Goal: Task Accomplishment & Management: Manage account settings

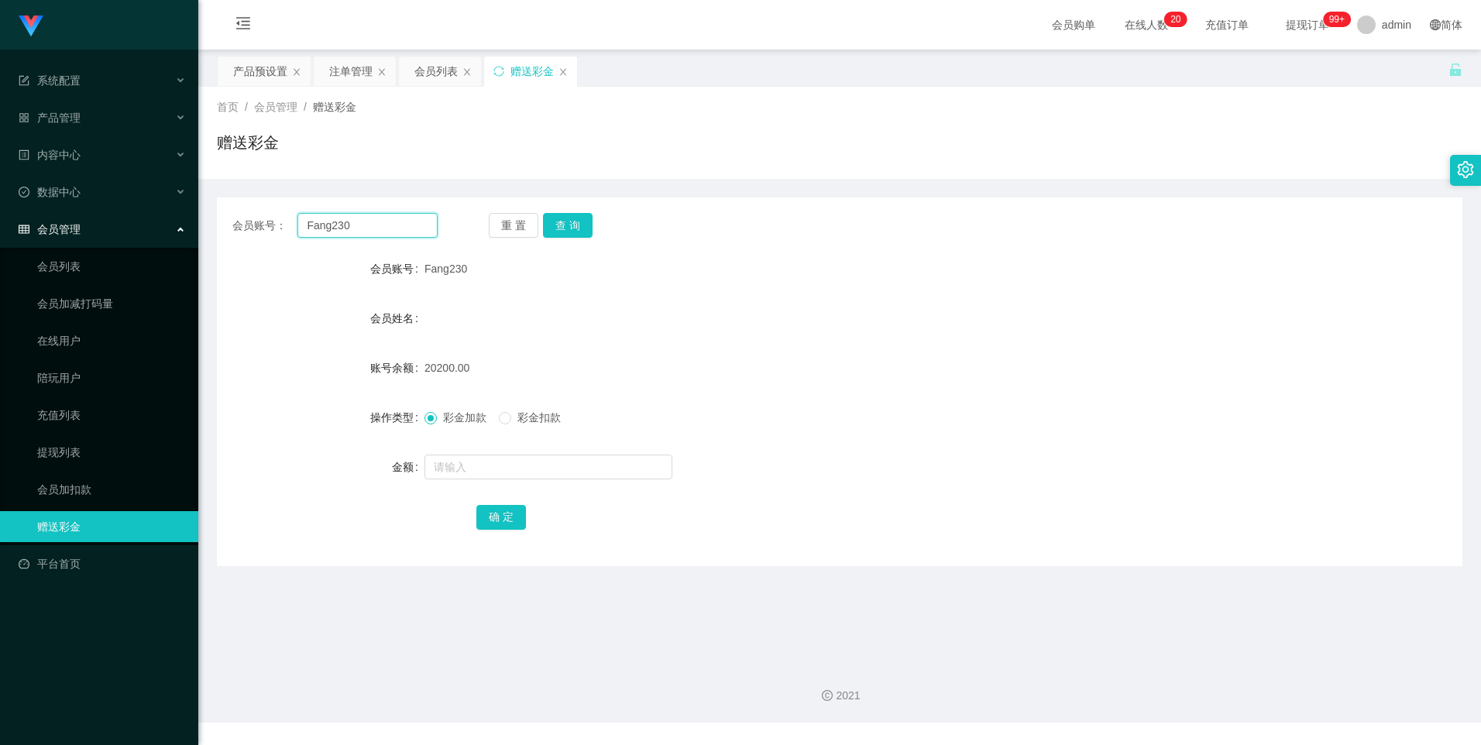
click at [375, 225] on input "Fang230" at bounding box center [367, 225] width 139 height 25
paste input "8506977"
type input "85069770"
click at [559, 236] on button "查 询" at bounding box center [568, 225] width 50 height 25
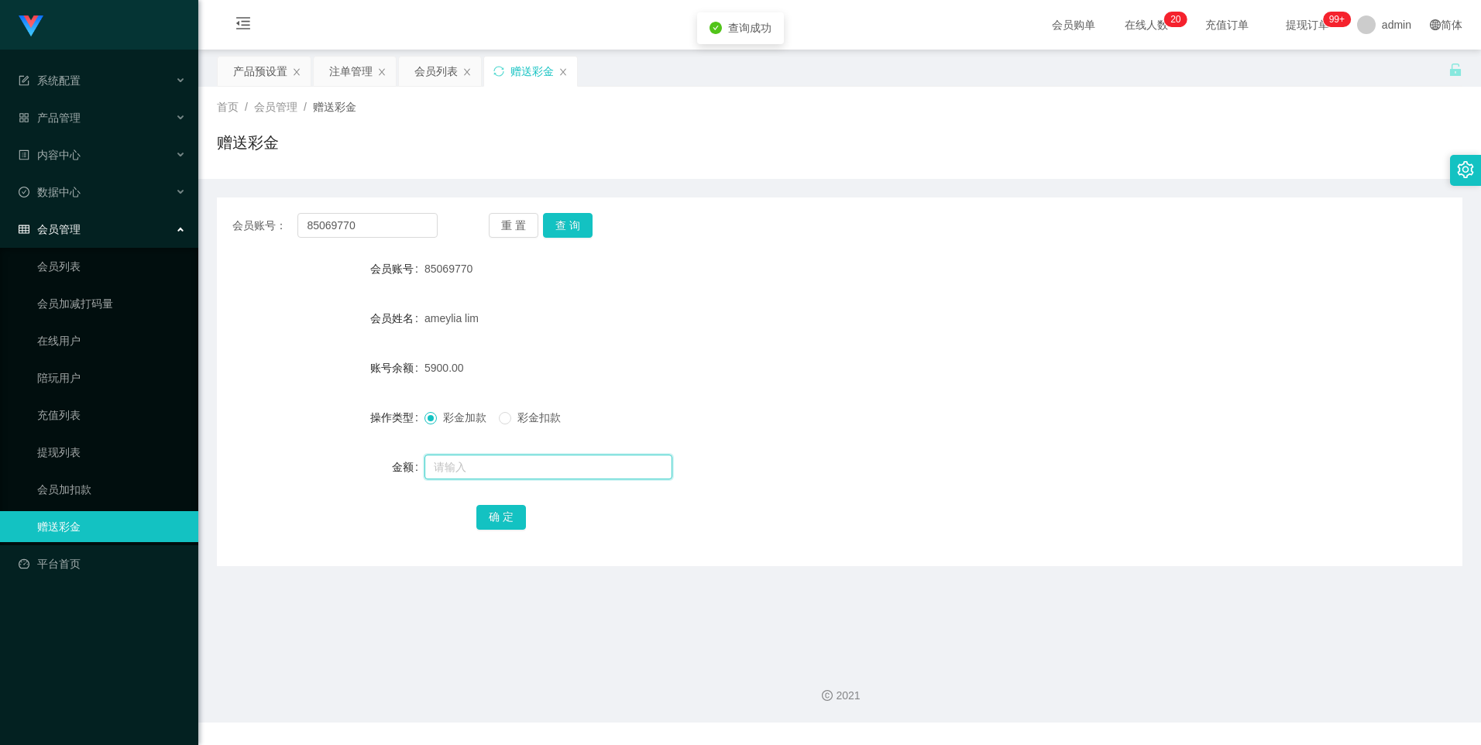
click at [455, 465] on input "text" at bounding box center [549, 467] width 248 height 25
type input "5000"
click at [506, 512] on button "确 定" at bounding box center [501, 517] width 50 height 25
click at [370, 228] on input "85069770" at bounding box center [367, 225] width 139 height 25
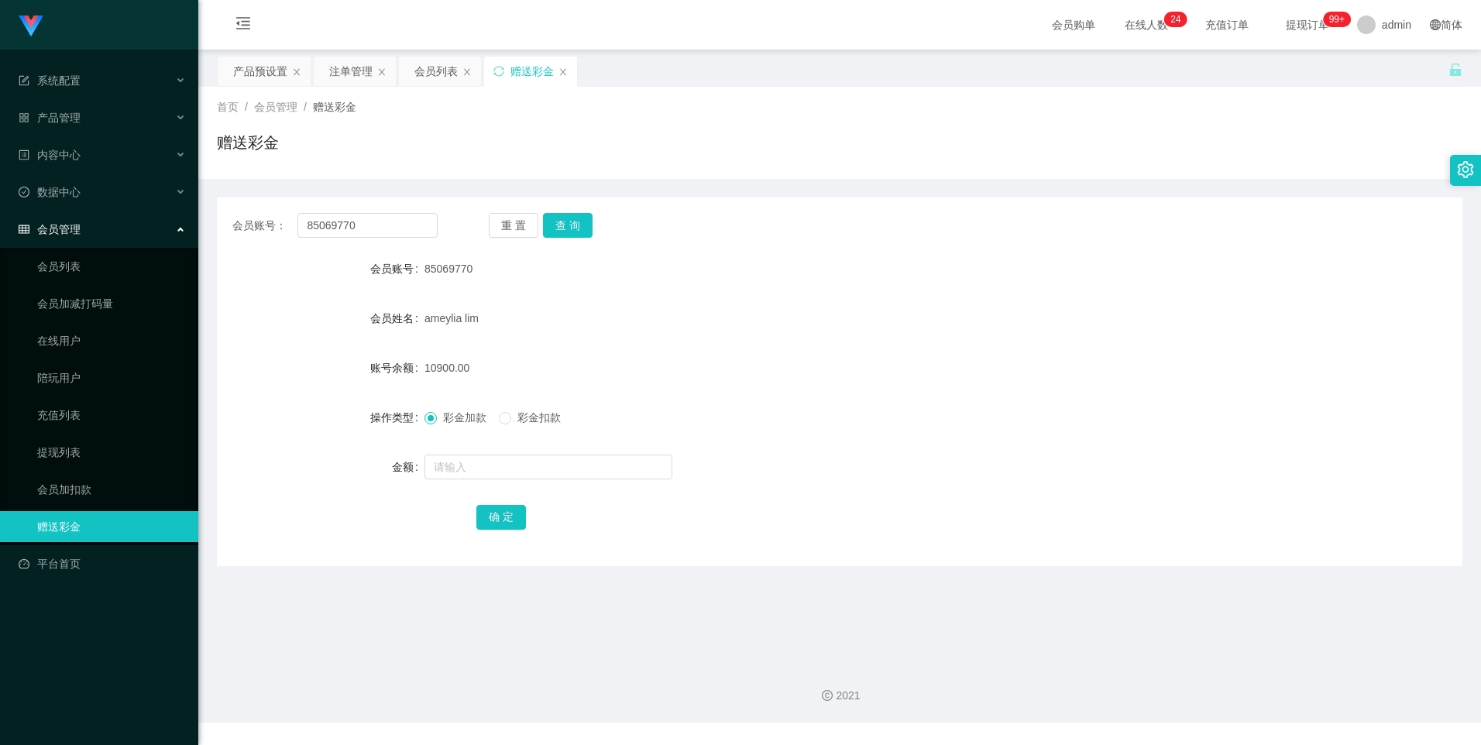
drag, startPoint x: 250, startPoint y: 71, endPoint x: 375, endPoint y: 163, distance: 154.7
click at [250, 71] on div "产品预设置" at bounding box center [260, 71] width 54 height 29
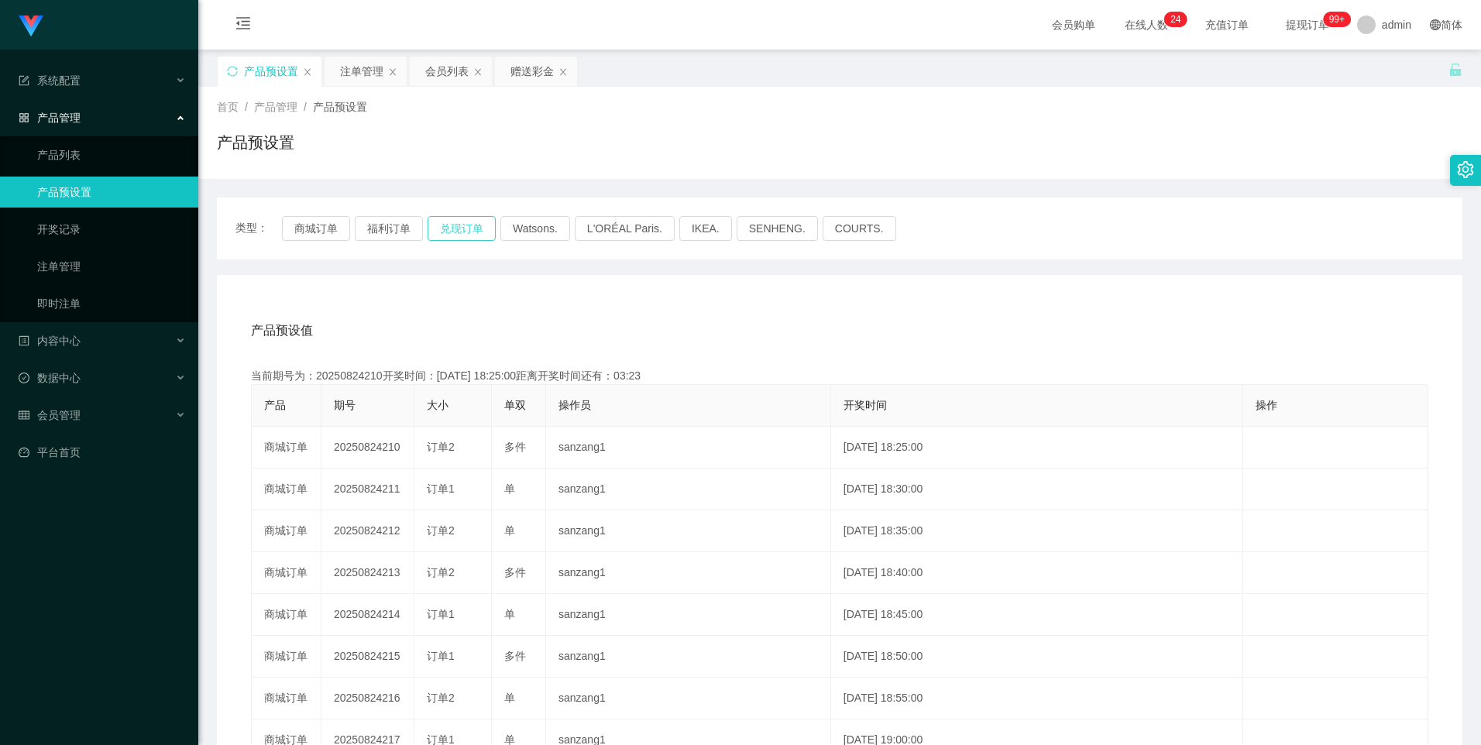
click at [460, 225] on button "兑现订单" at bounding box center [462, 228] width 68 height 25
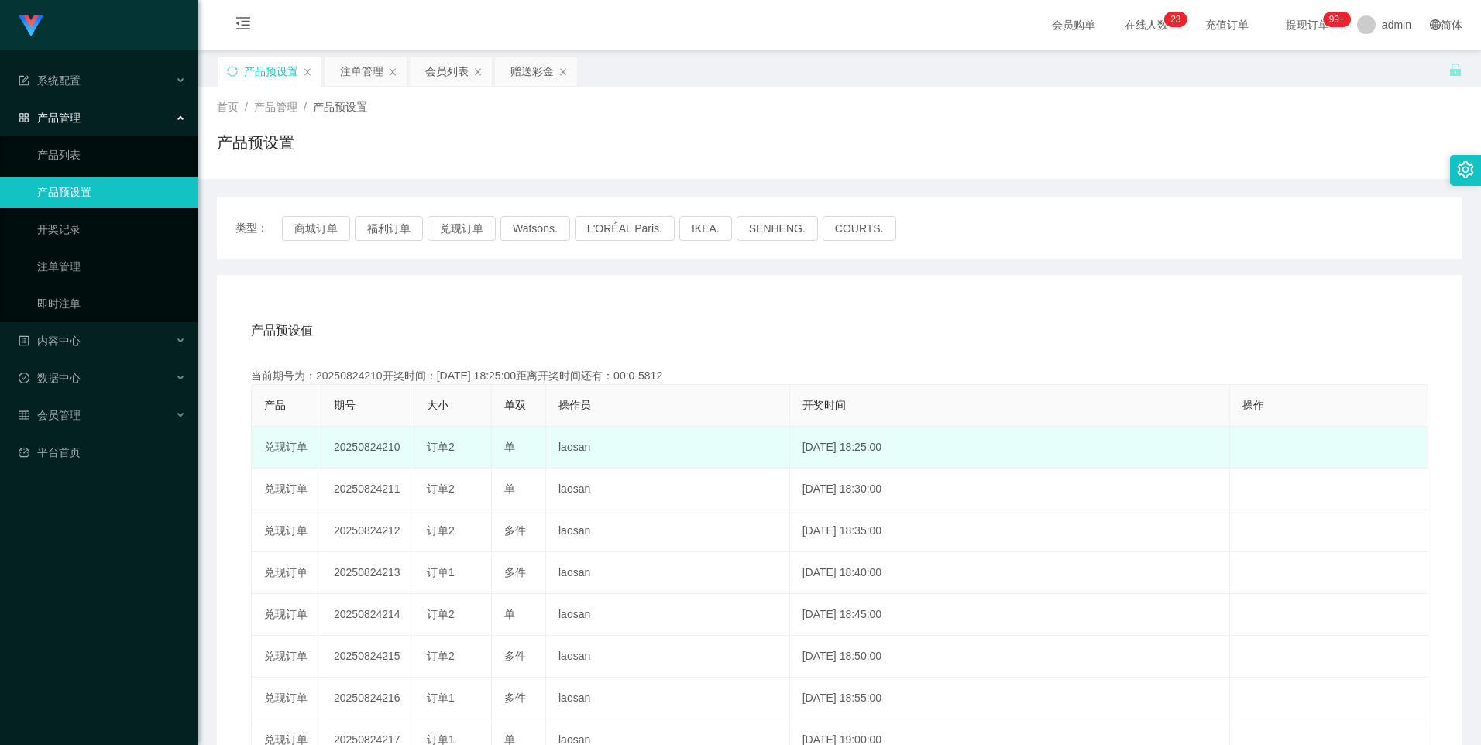
click at [357, 444] on td "20250824210" at bounding box center [368, 448] width 93 height 42
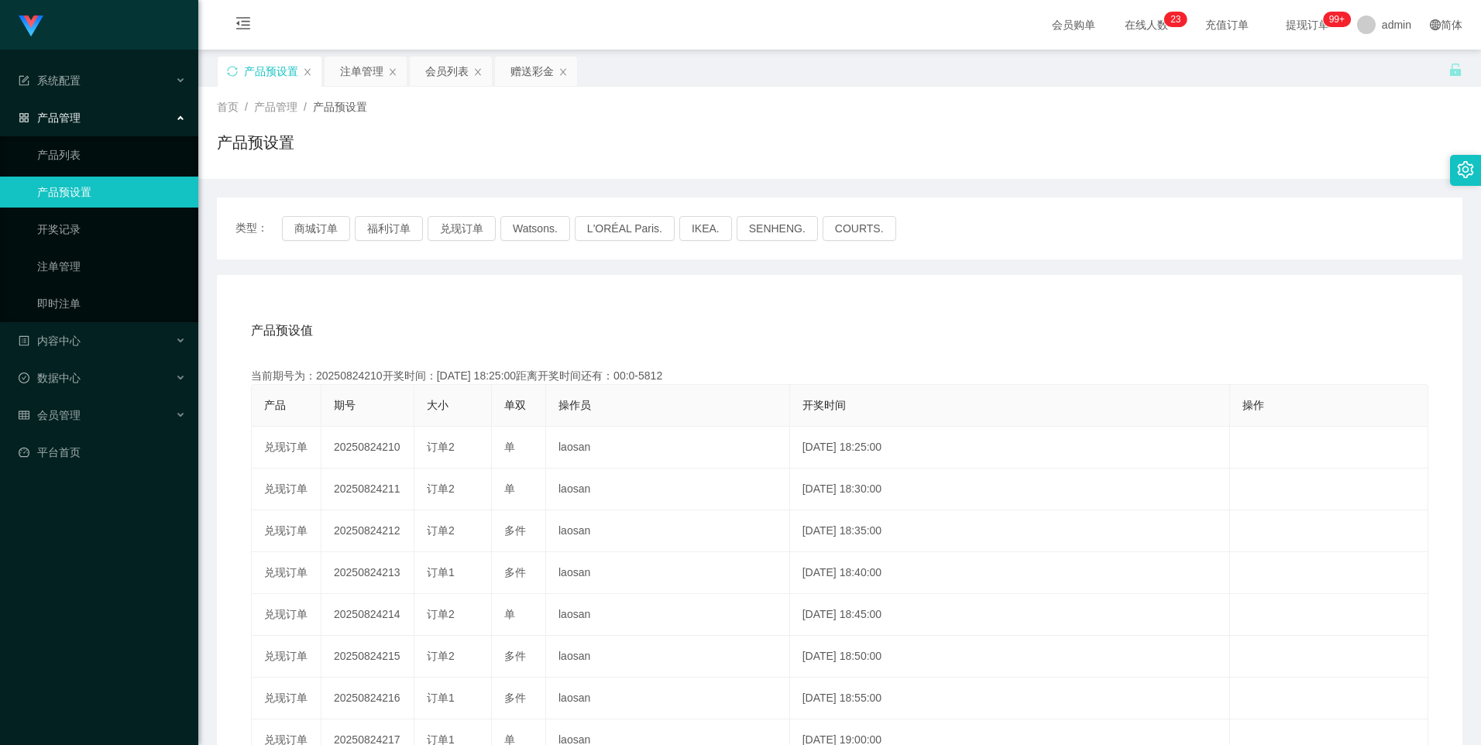
copy td "20250824210"
click at [443, 228] on button "兑现订单" at bounding box center [462, 228] width 68 height 25
click at [353, 73] on div "注单管理" at bounding box center [361, 71] width 43 height 29
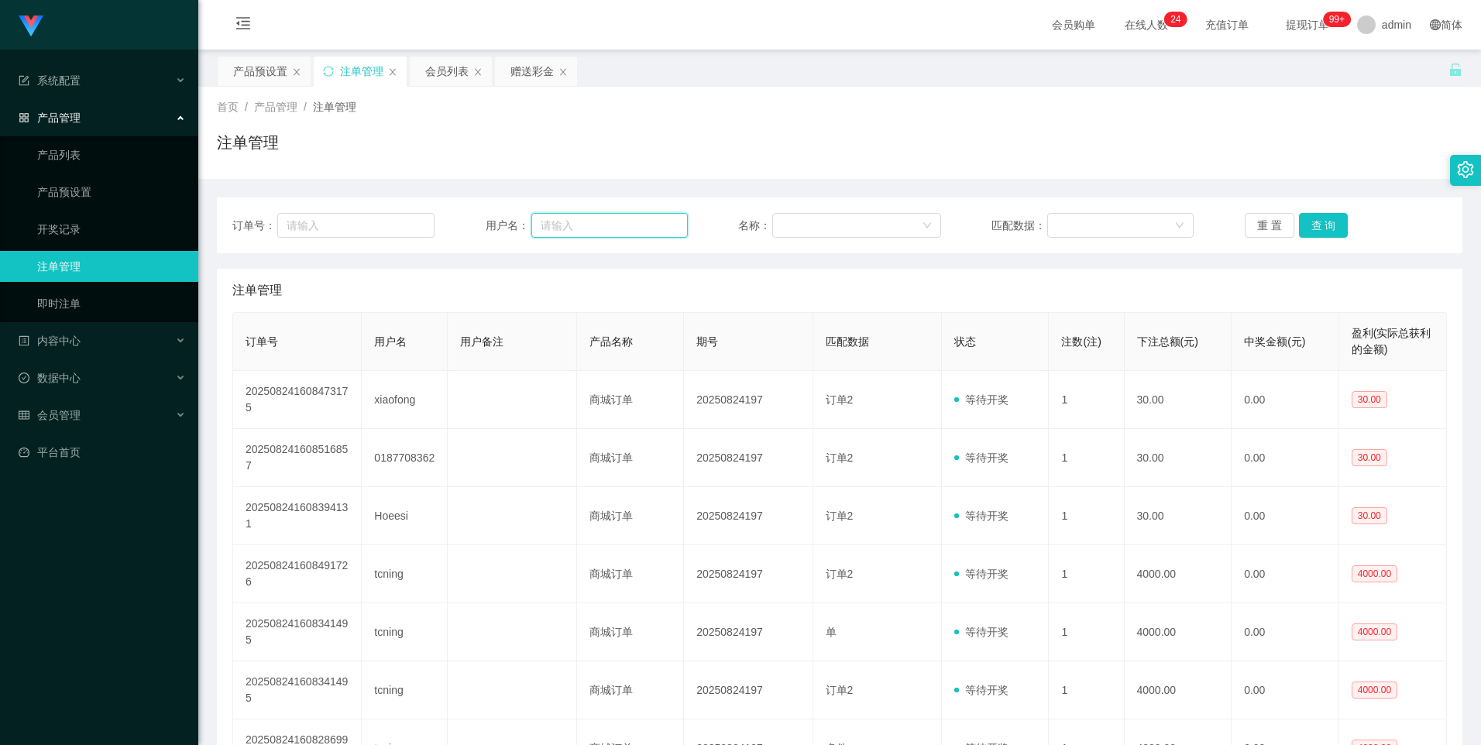
click at [604, 229] on input "text" at bounding box center [610, 225] width 157 height 25
paste input "85069770"
type input "85069770"
drag, startPoint x: 1322, startPoint y: 229, endPoint x: 1312, endPoint y: 242, distance: 16.0
click at [1322, 229] on button "查 询" at bounding box center [1324, 225] width 50 height 25
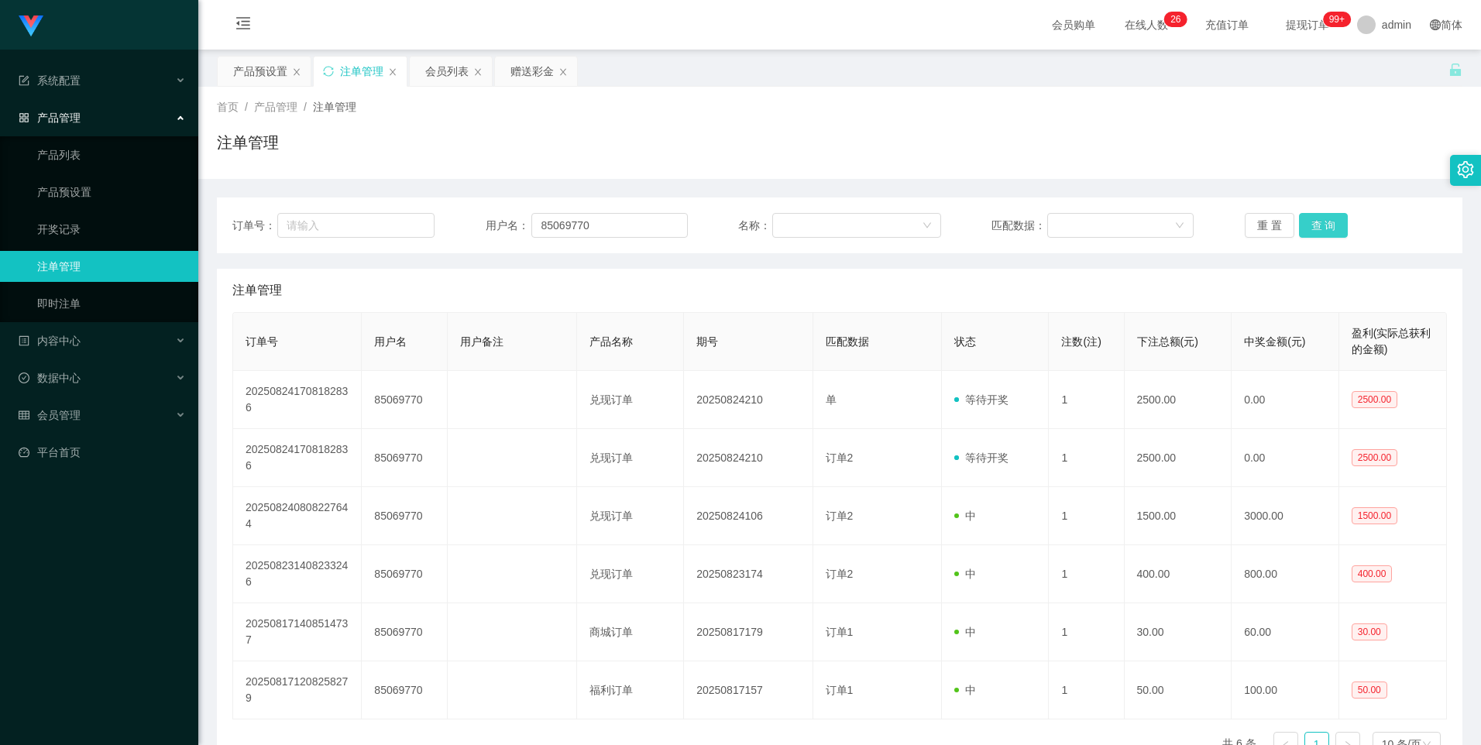
click at [1323, 234] on button "查 询" at bounding box center [1324, 225] width 50 height 25
click at [1323, 232] on button "查 询" at bounding box center [1324, 225] width 50 height 25
click at [442, 64] on div "会员列表" at bounding box center [446, 71] width 43 height 29
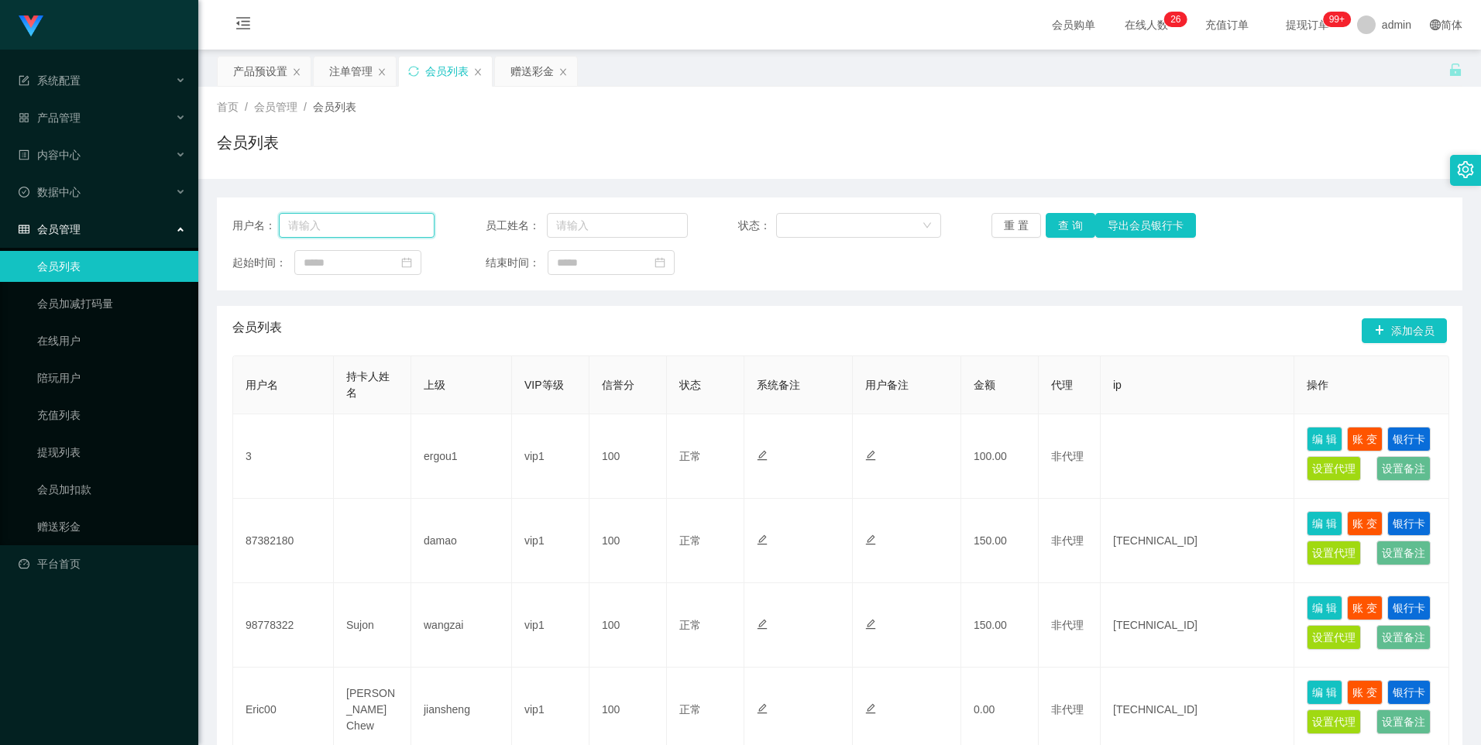
click at [366, 224] on input "text" at bounding box center [357, 225] width 157 height 25
paste input "85069770"
type input "85069770"
click at [1066, 226] on button "查 询" at bounding box center [1071, 225] width 50 height 25
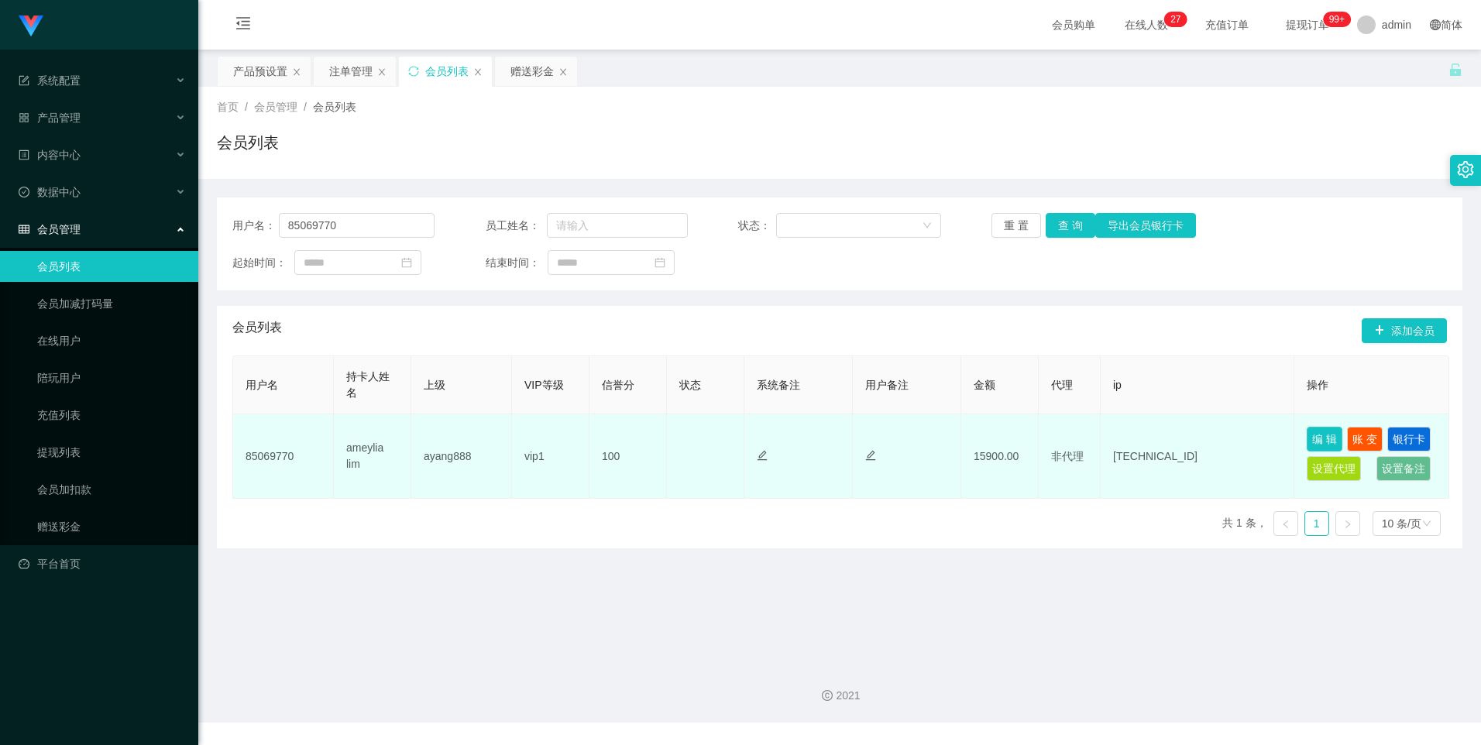
click at [1330, 437] on button "编 辑" at bounding box center [1325, 439] width 36 height 25
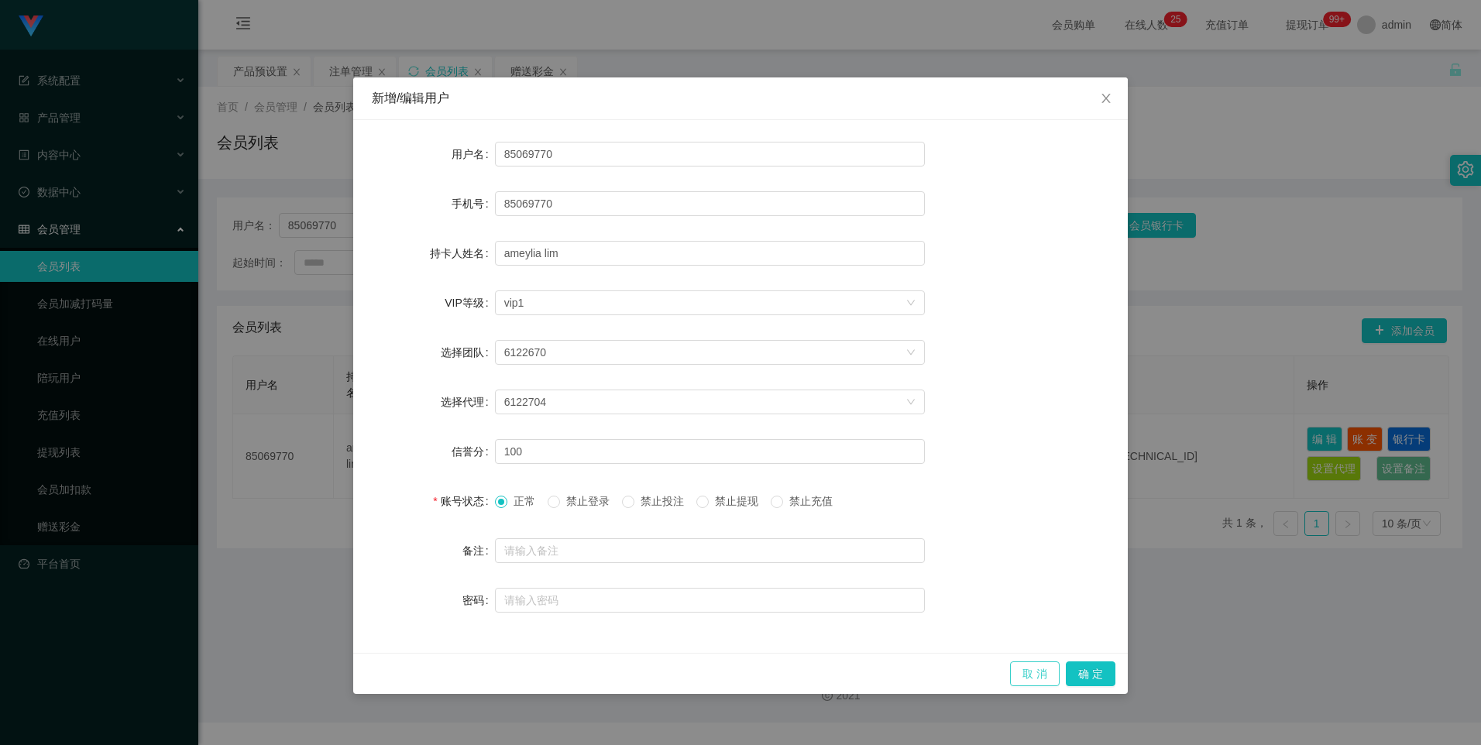
click at [1030, 675] on button "取 消" at bounding box center [1035, 674] width 50 height 25
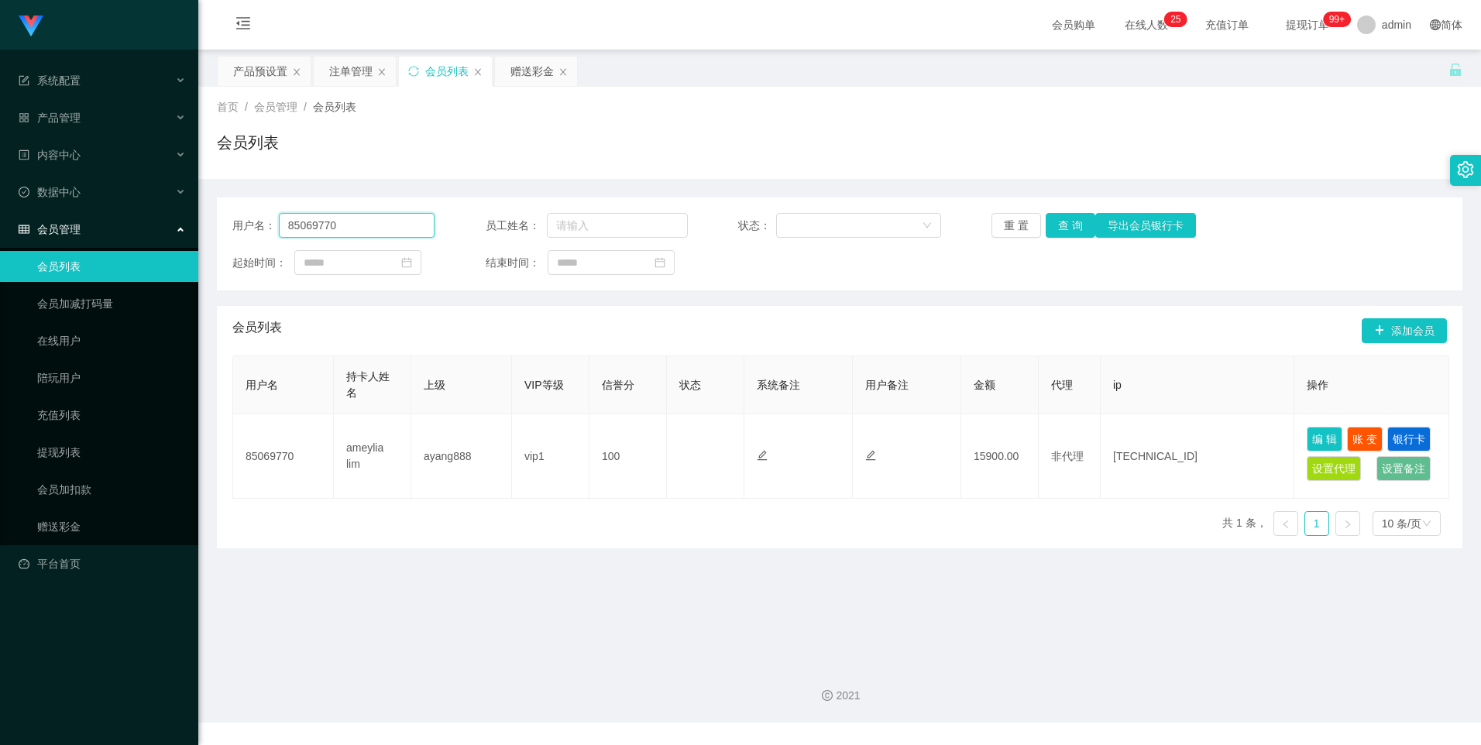
click at [370, 225] on input "85069770" at bounding box center [357, 225] width 157 height 25
click at [75, 455] on link "提现列表" at bounding box center [111, 452] width 149 height 31
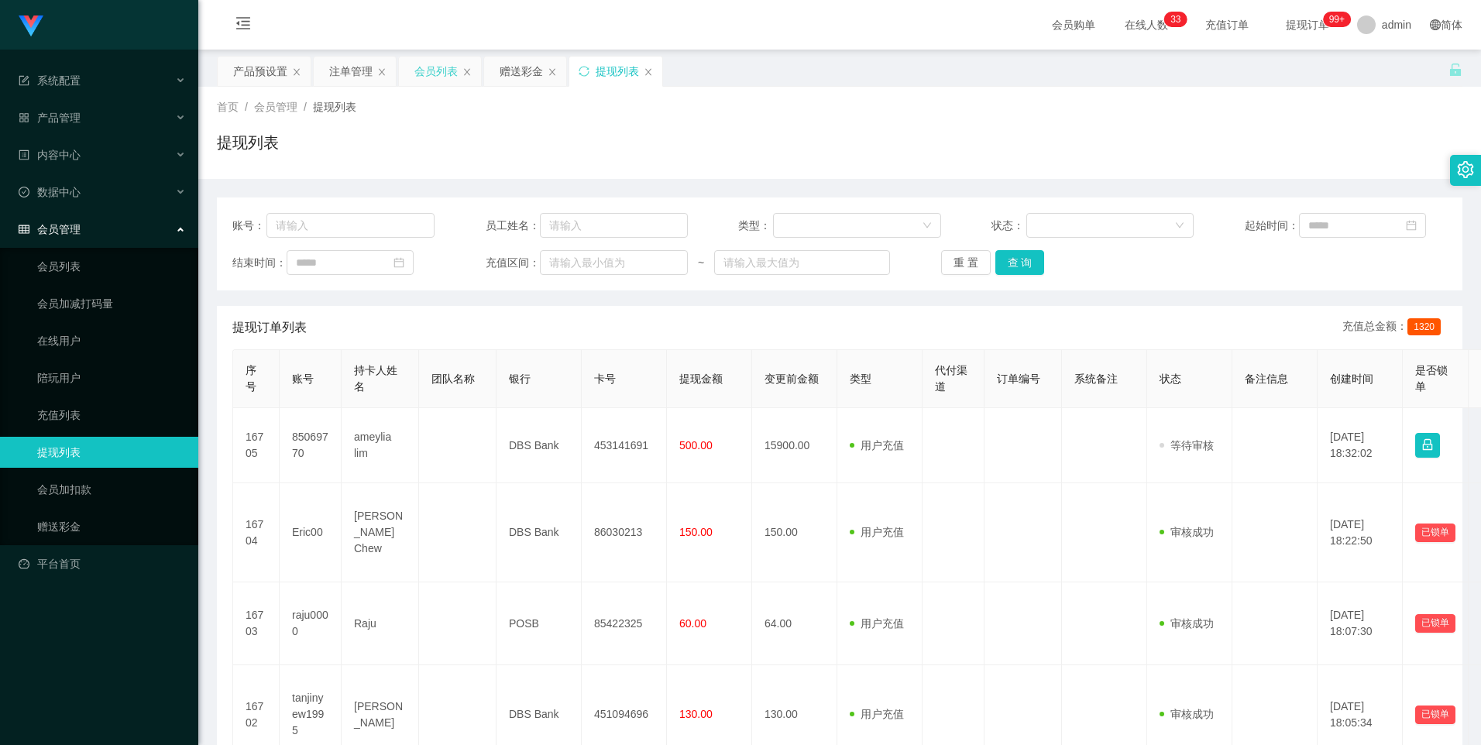
click at [428, 67] on div "会员列表" at bounding box center [436, 71] width 43 height 29
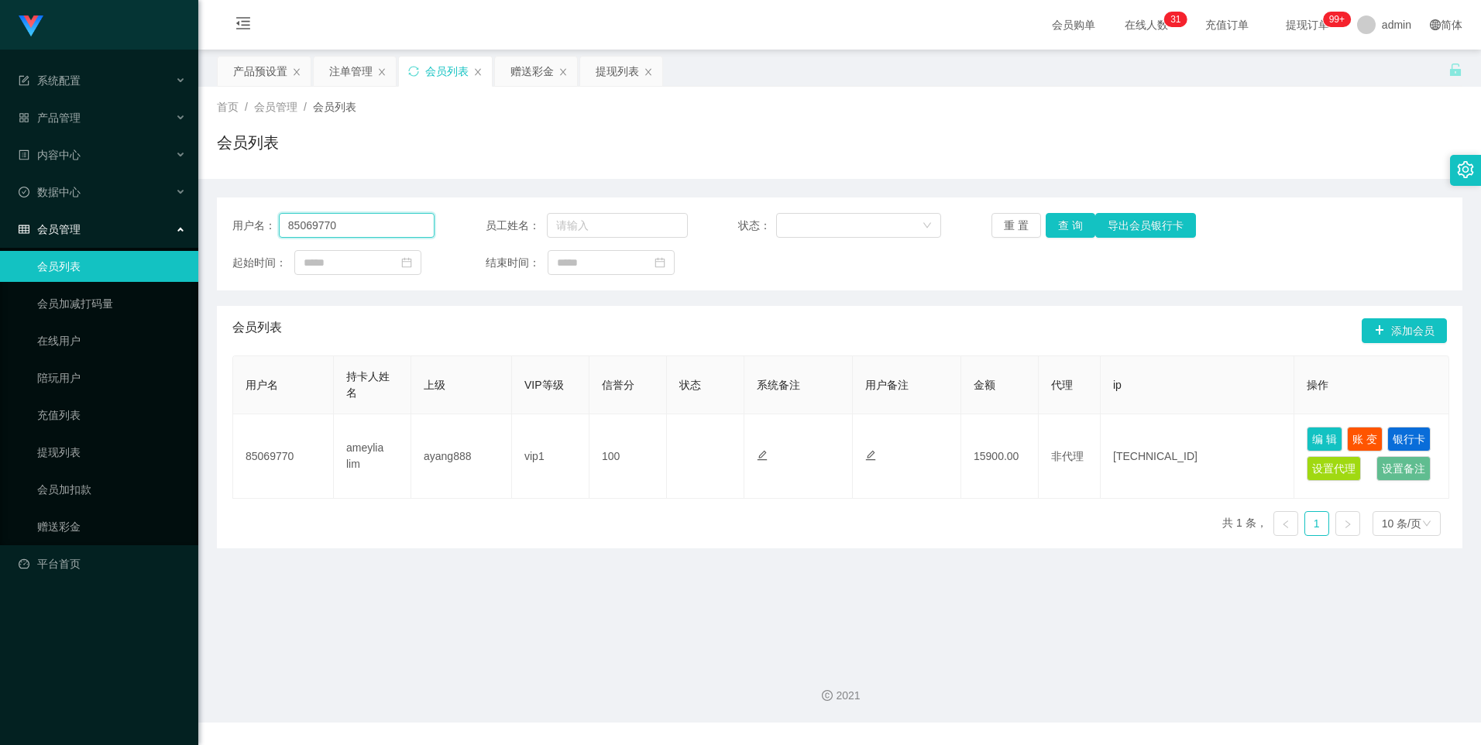
click at [365, 221] on input "85069770" at bounding box center [357, 225] width 157 height 25
drag, startPoint x: 608, startPoint y: 67, endPoint x: 581, endPoint y: 296, distance: 230.2
click at [608, 67] on div "提现列表" at bounding box center [617, 71] width 43 height 29
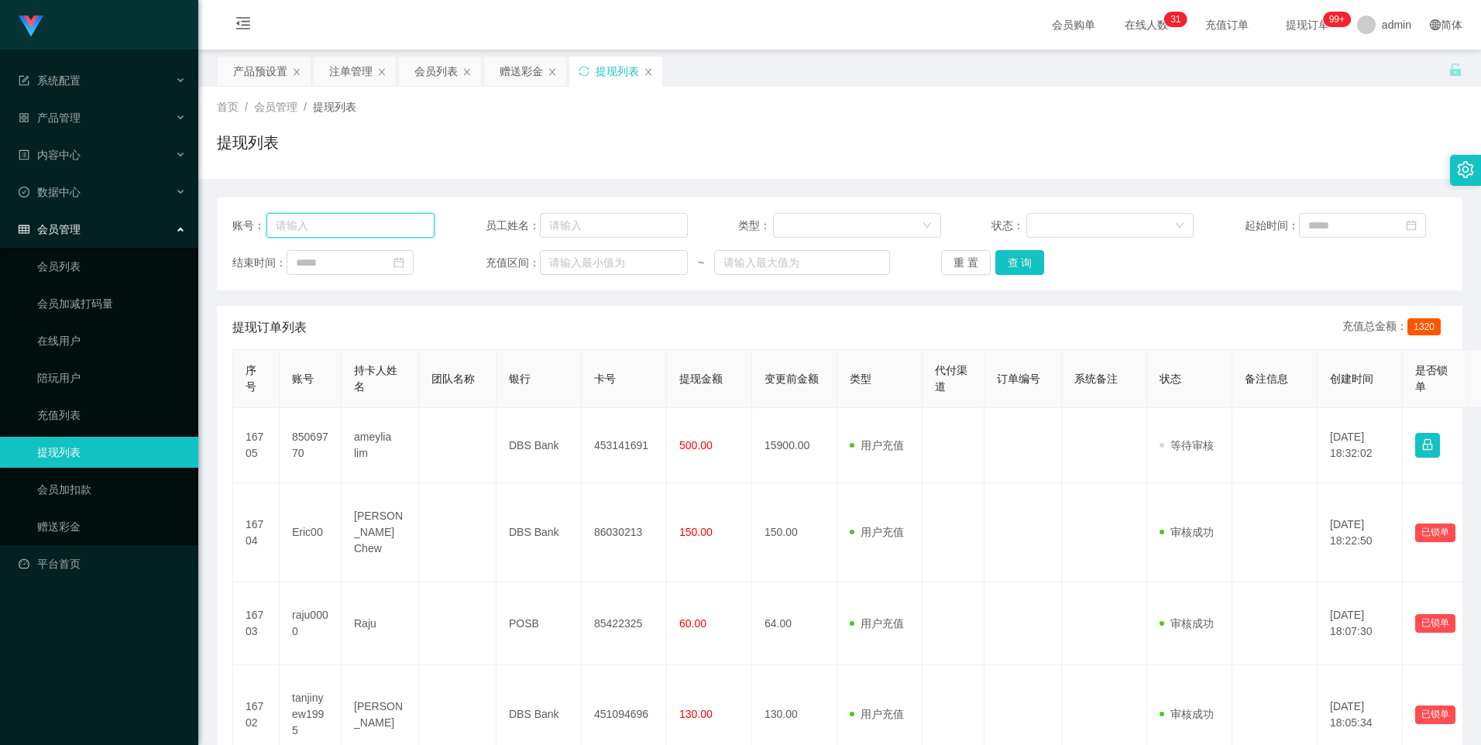
click at [372, 233] on input "text" at bounding box center [351, 225] width 168 height 25
paste input "85069770"
type input "85069770"
click at [1024, 272] on button "查 询" at bounding box center [1021, 262] width 50 height 25
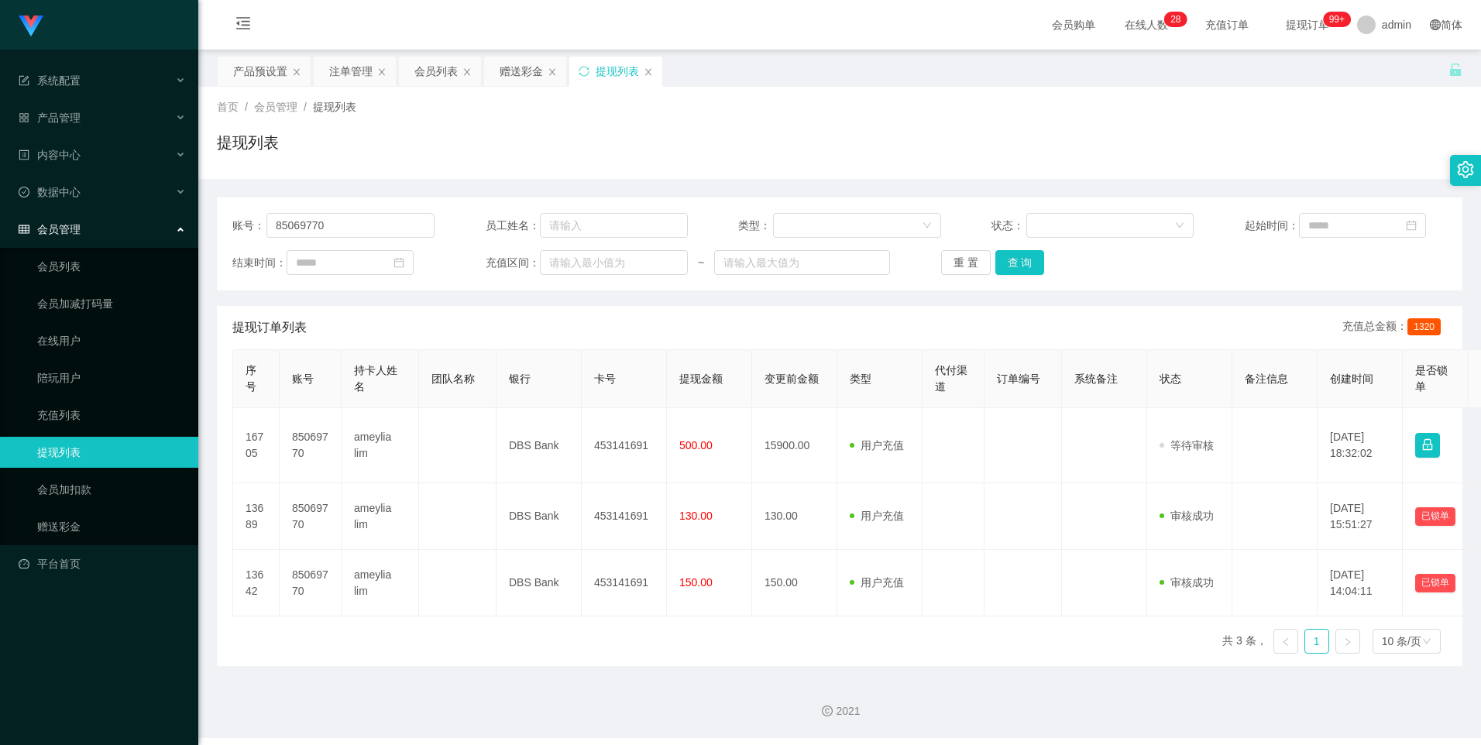
click at [431, 72] on div "会员列表" at bounding box center [436, 71] width 43 height 29
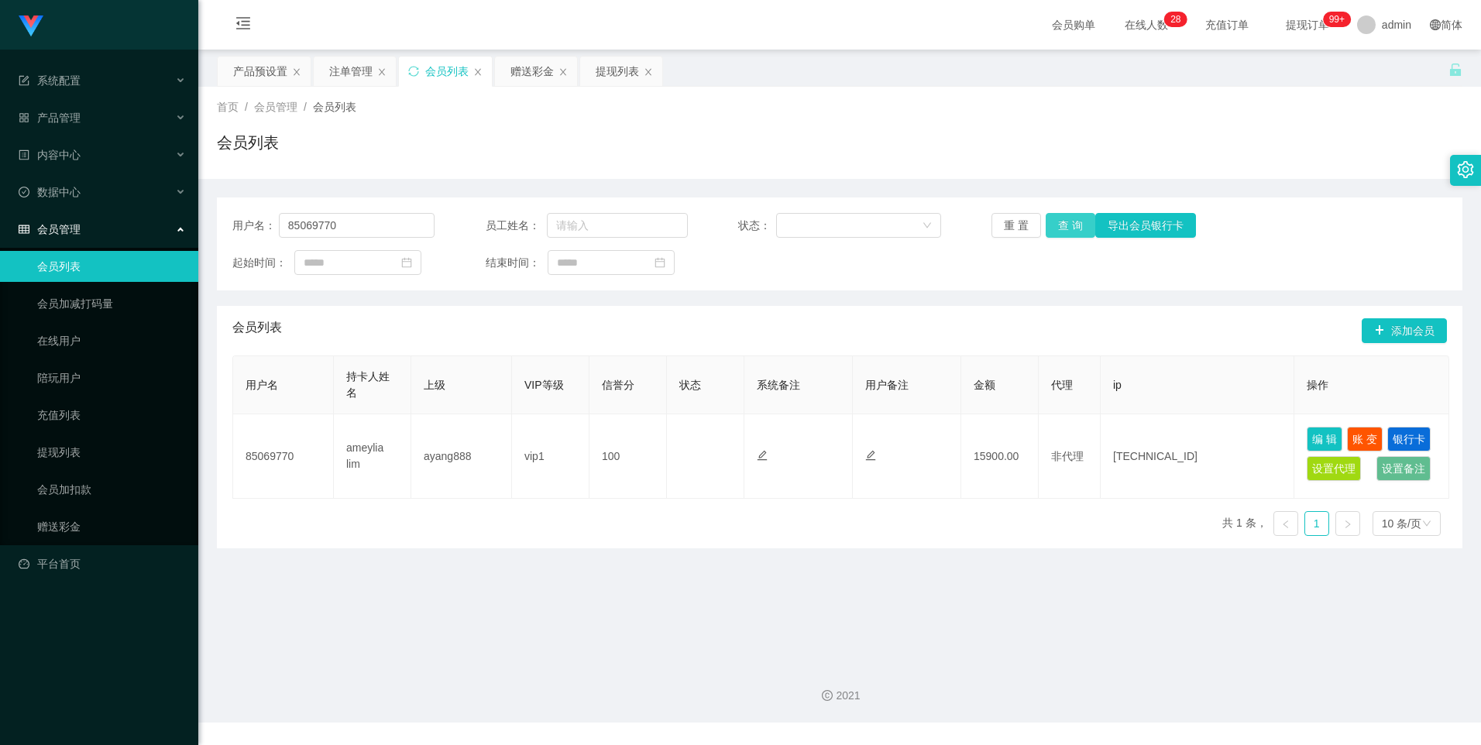
click at [1062, 227] on button "查 询" at bounding box center [1071, 225] width 50 height 25
click at [604, 62] on div "提现列表" at bounding box center [617, 71] width 43 height 29
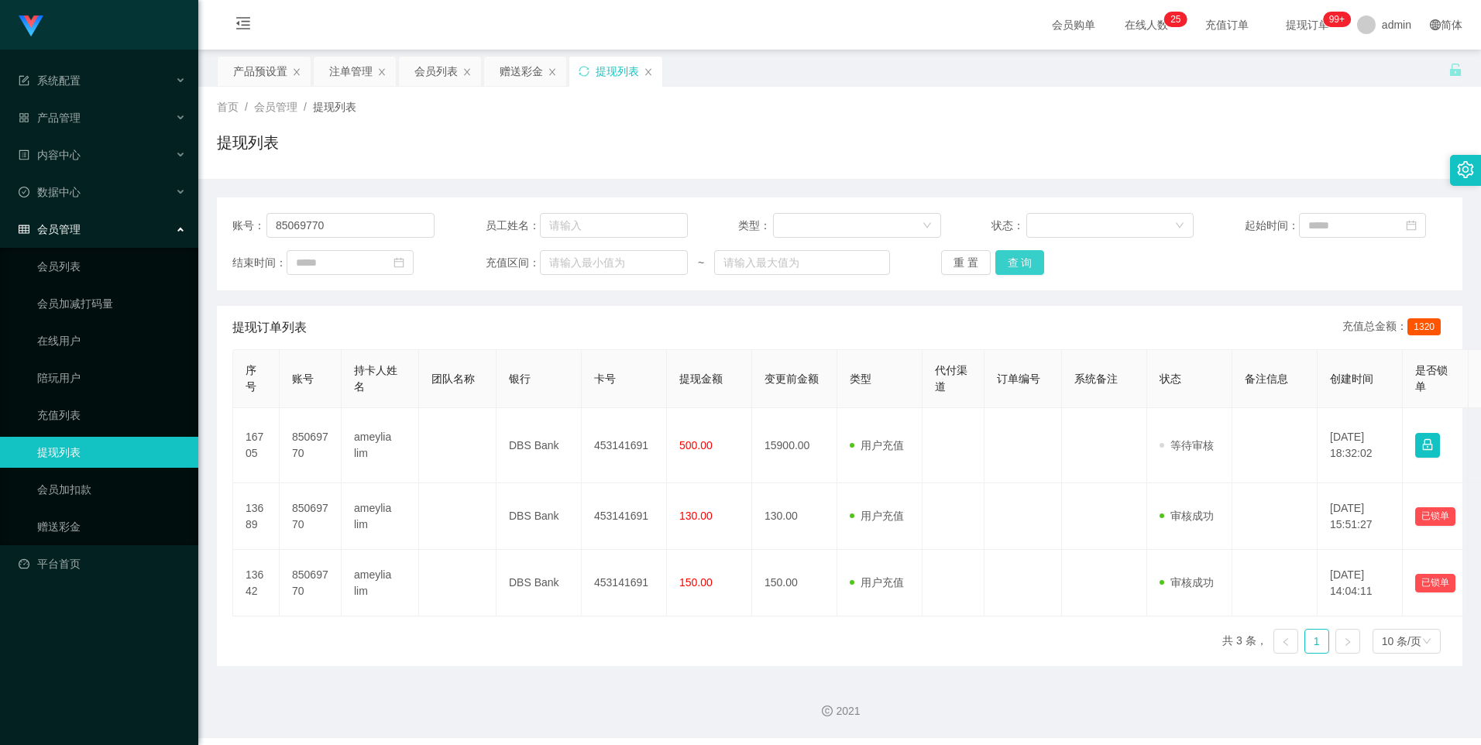
click at [1015, 260] on button "查 询" at bounding box center [1021, 262] width 50 height 25
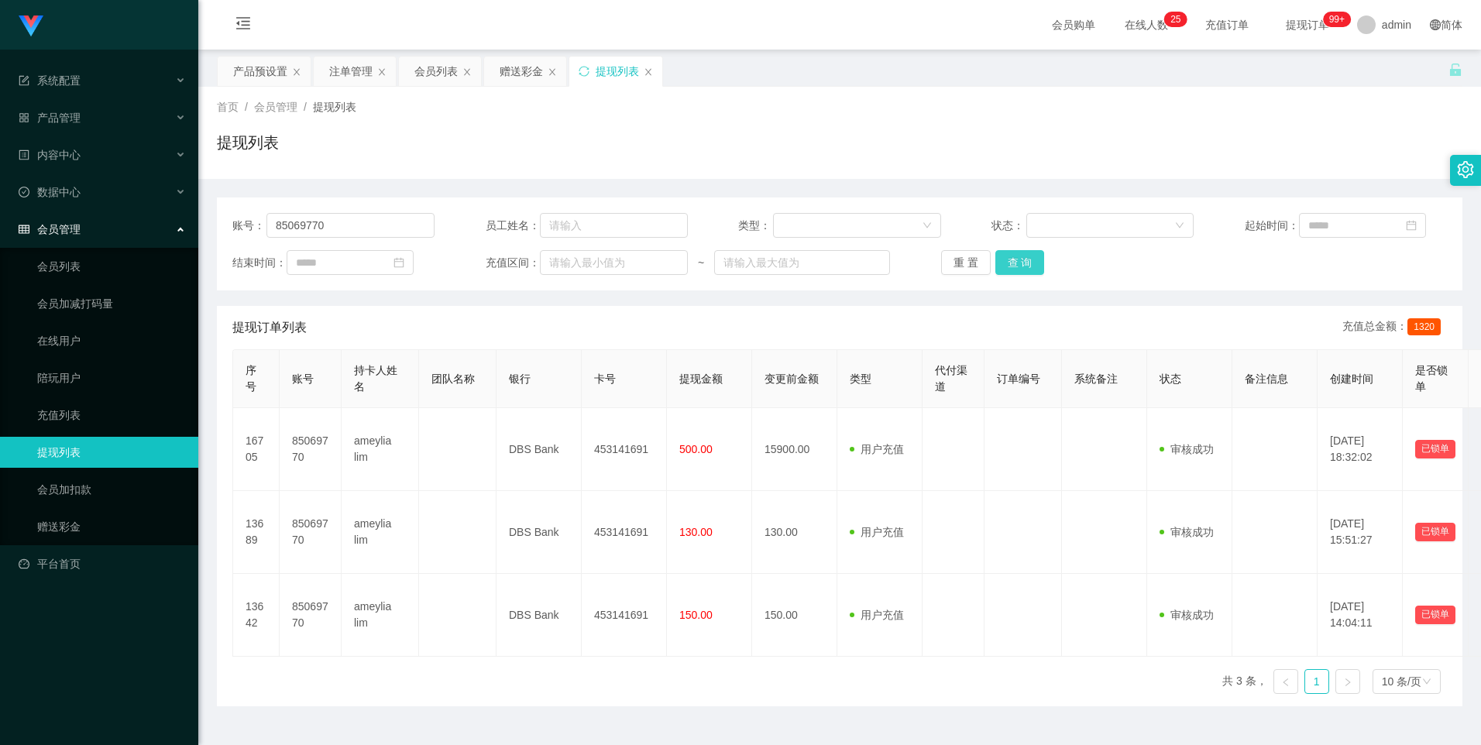
click at [1029, 268] on button "查 询" at bounding box center [1021, 262] width 50 height 25
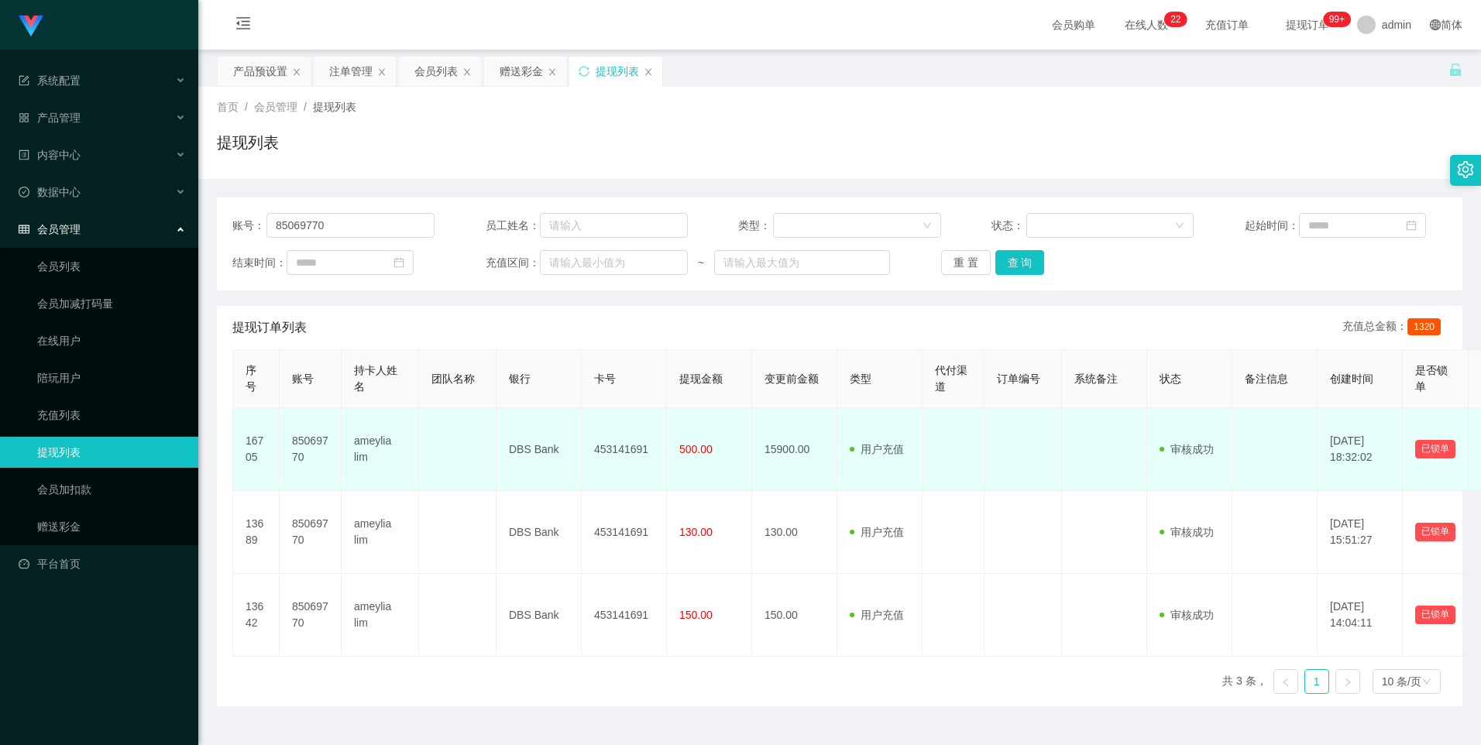
click at [531, 452] on td "DBS Bank" at bounding box center [539, 449] width 85 height 83
click at [370, 439] on td "ameylia lim" at bounding box center [380, 449] width 77 height 83
drag, startPoint x: 370, startPoint y: 439, endPoint x: 406, endPoint y: 442, distance: 35.8
click at [370, 439] on td "ameylia lim" at bounding box center [380, 449] width 77 height 83
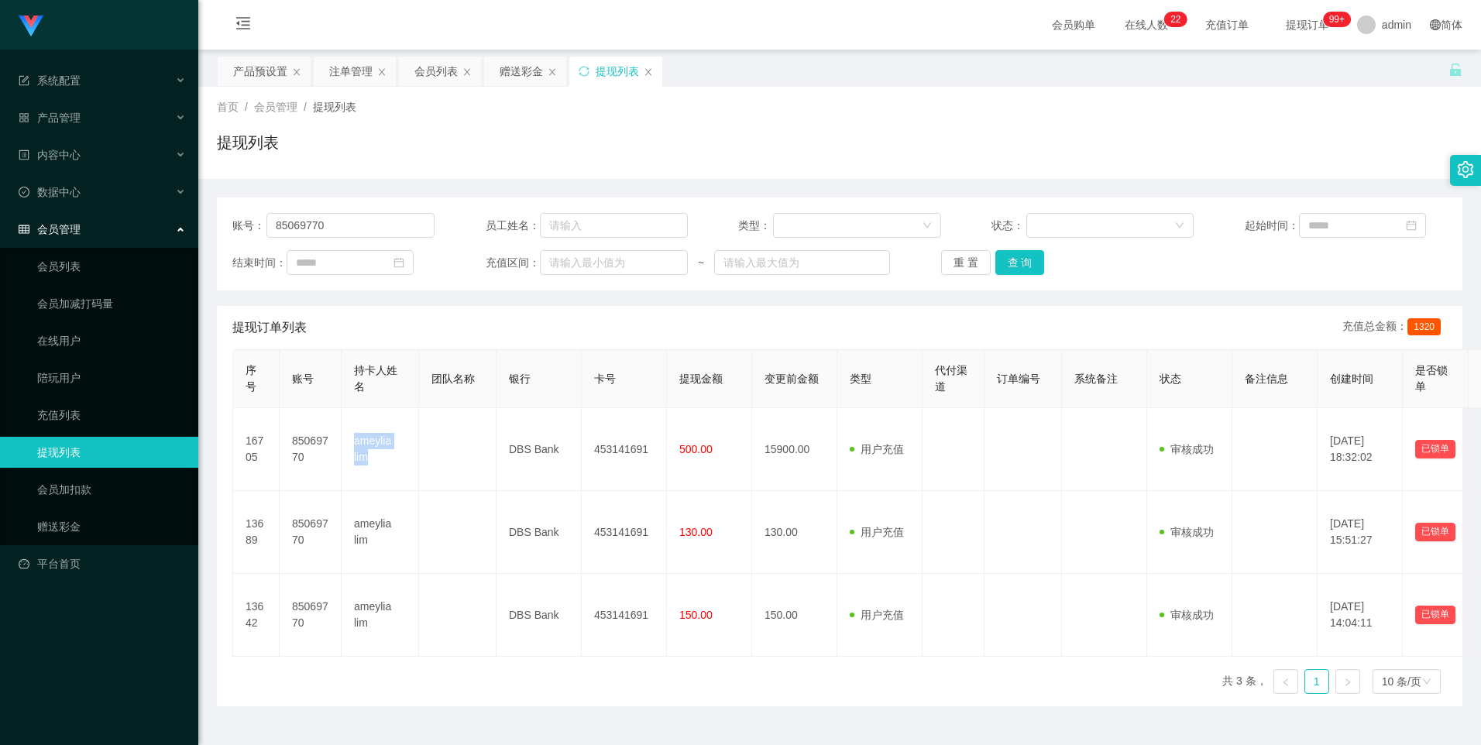
copy td "ameylia lim"
click at [1016, 261] on button "查 询" at bounding box center [1021, 262] width 50 height 25
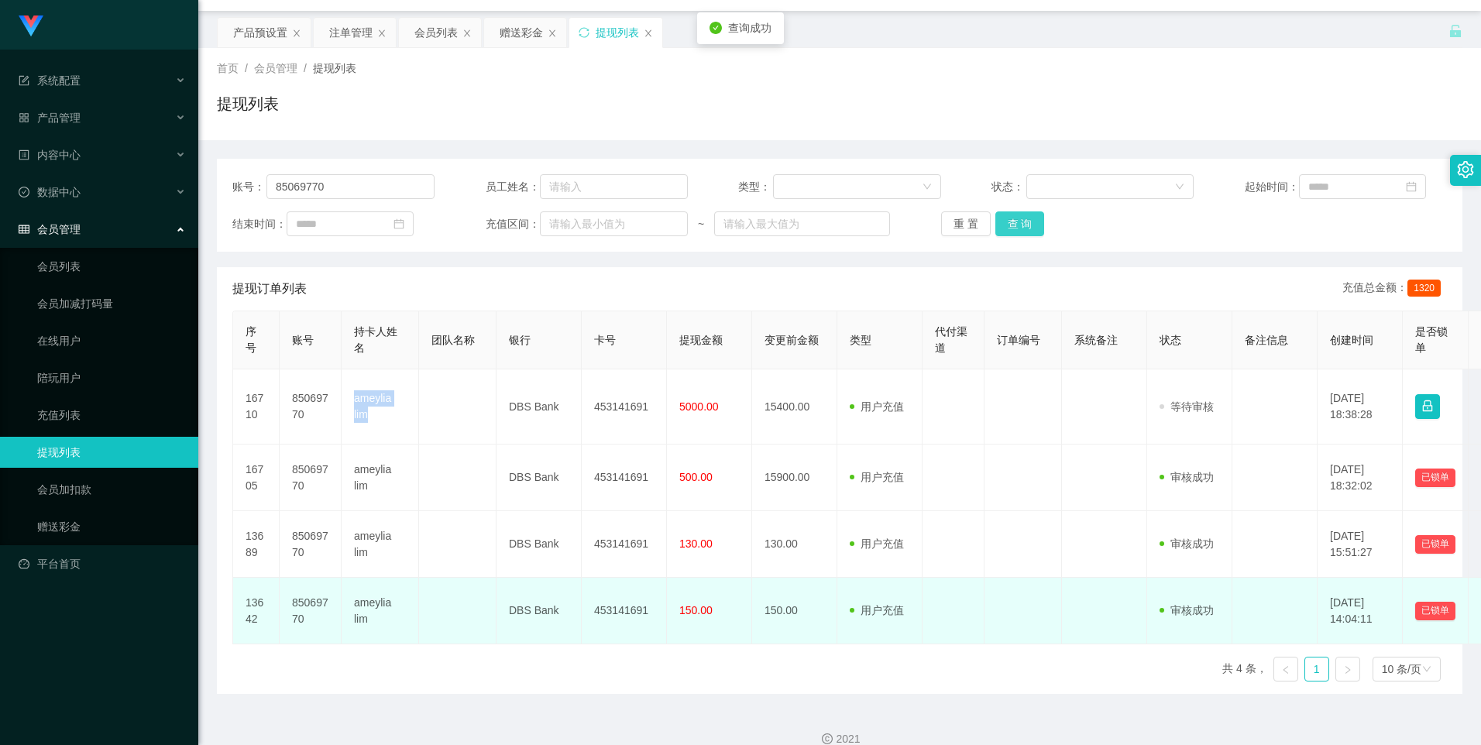
scroll to position [60, 0]
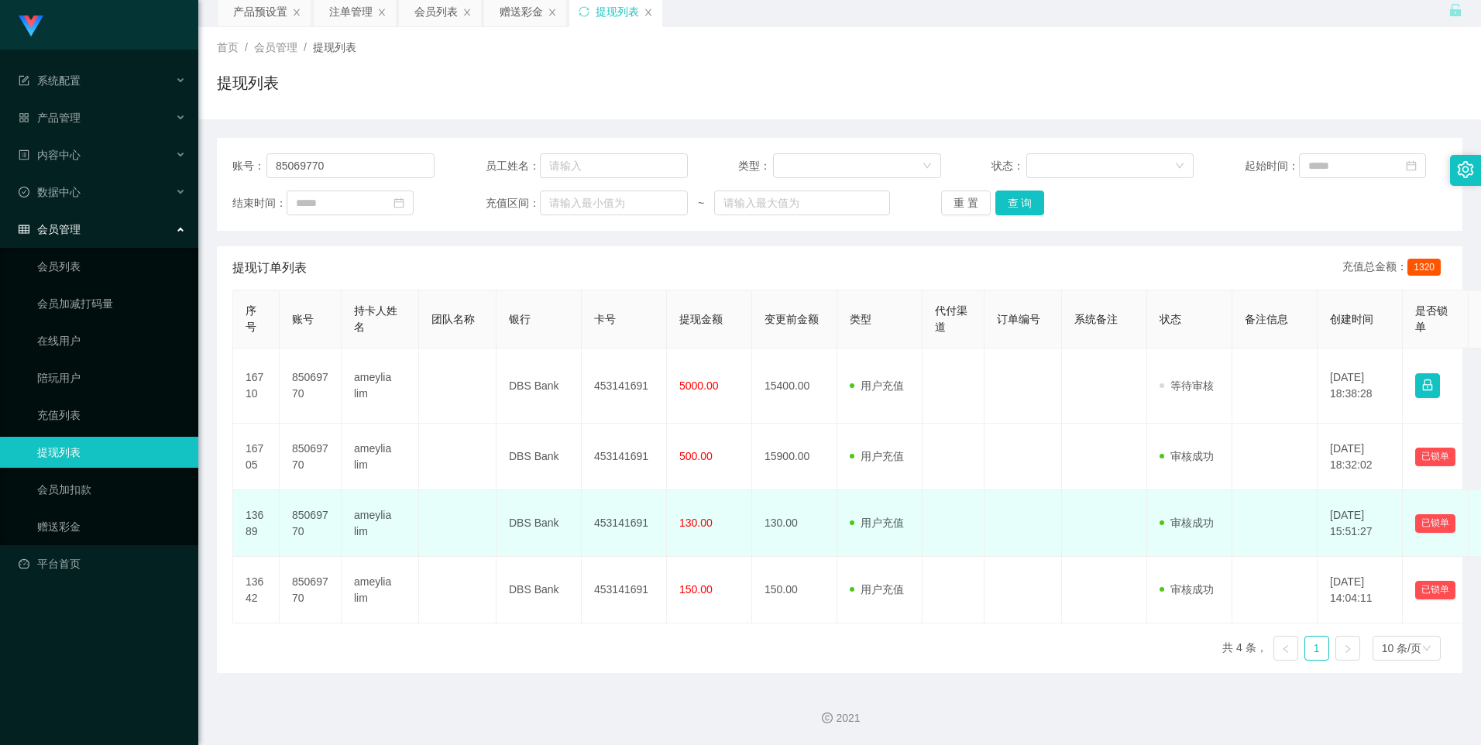
click at [948, 510] on td at bounding box center [954, 523] width 62 height 67
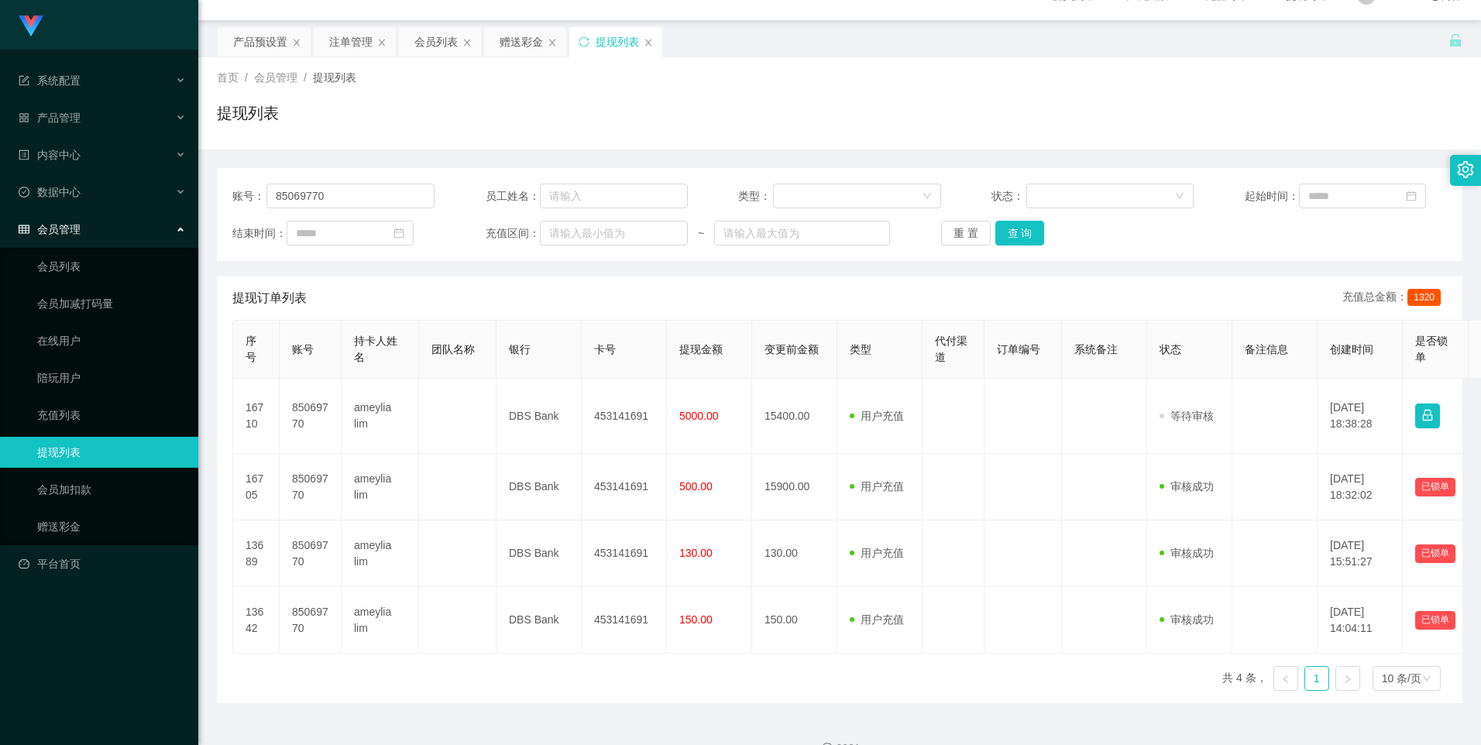
scroll to position [0, 0]
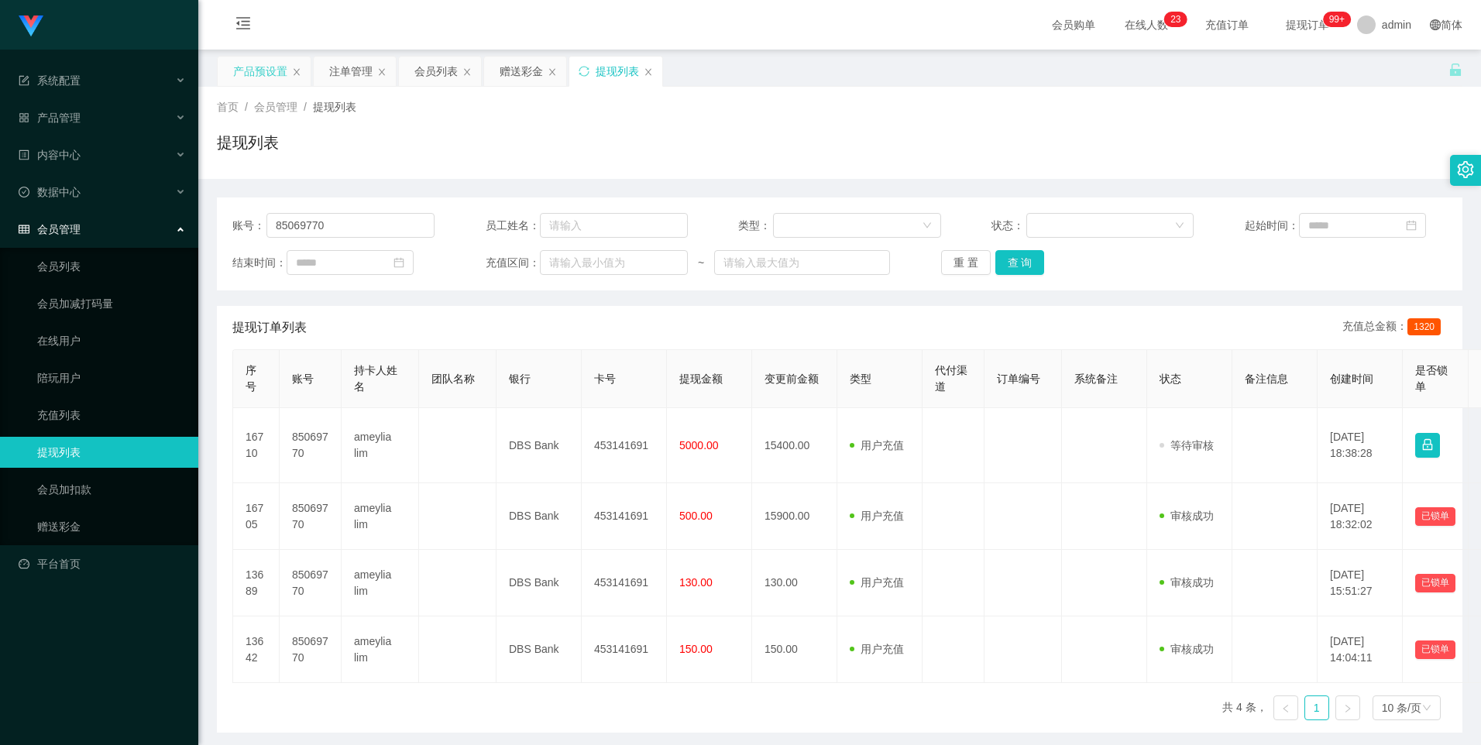
click at [245, 26] on icon "图标: menu-fold" at bounding box center [243, 22] width 15 height 15
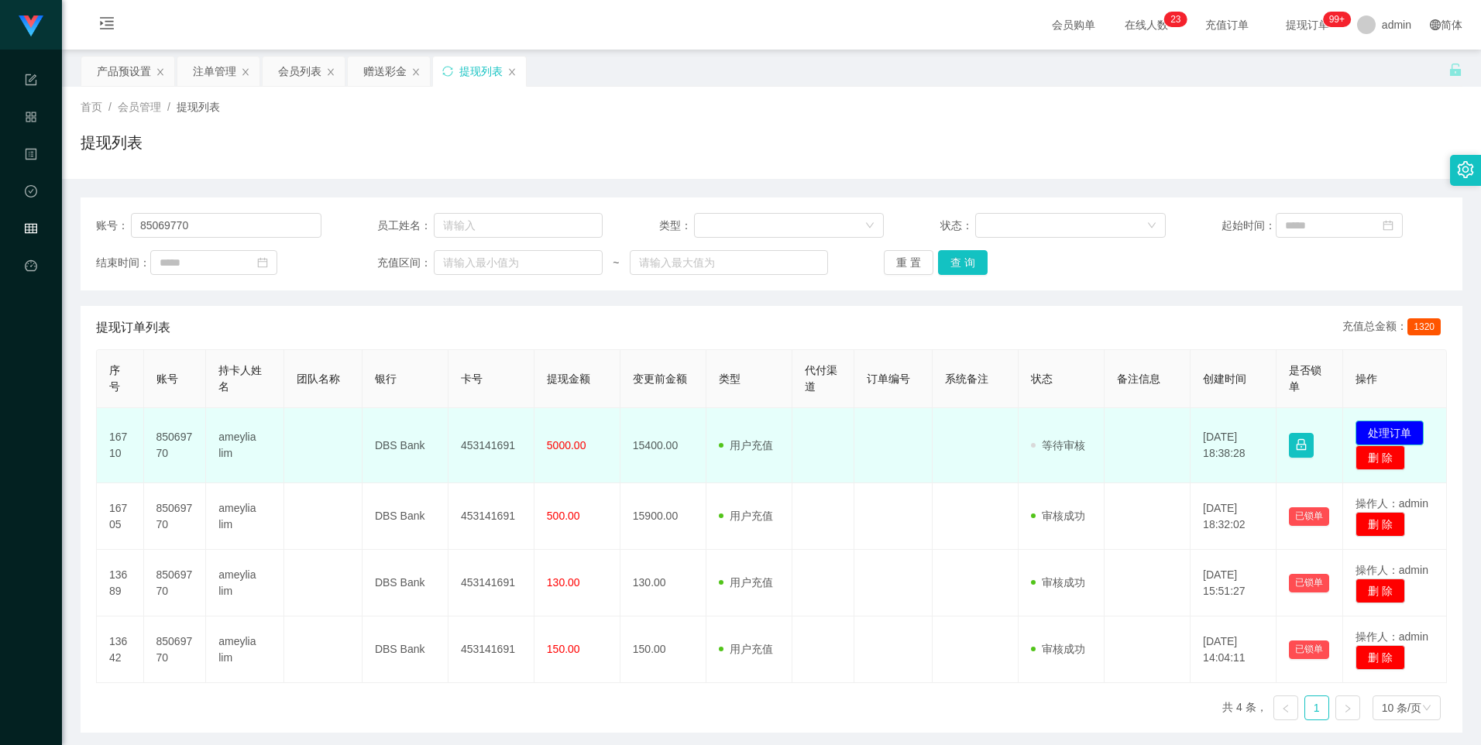
click at [1375, 431] on button "处理订单" at bounding box center [1390, 433] width 68 height 25
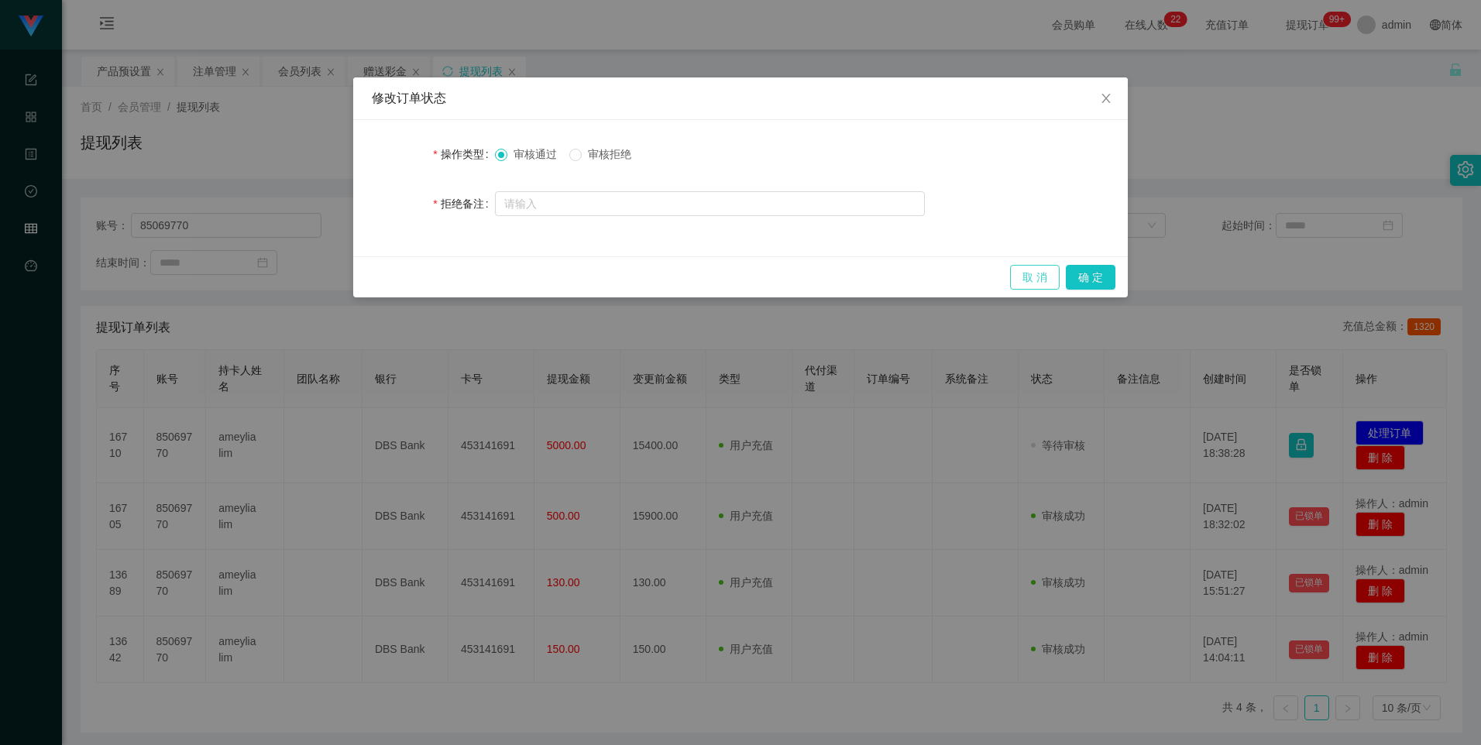
click at [1034, 277] on button "取 消" at bounding box center [1035, 277] width 50 height 25
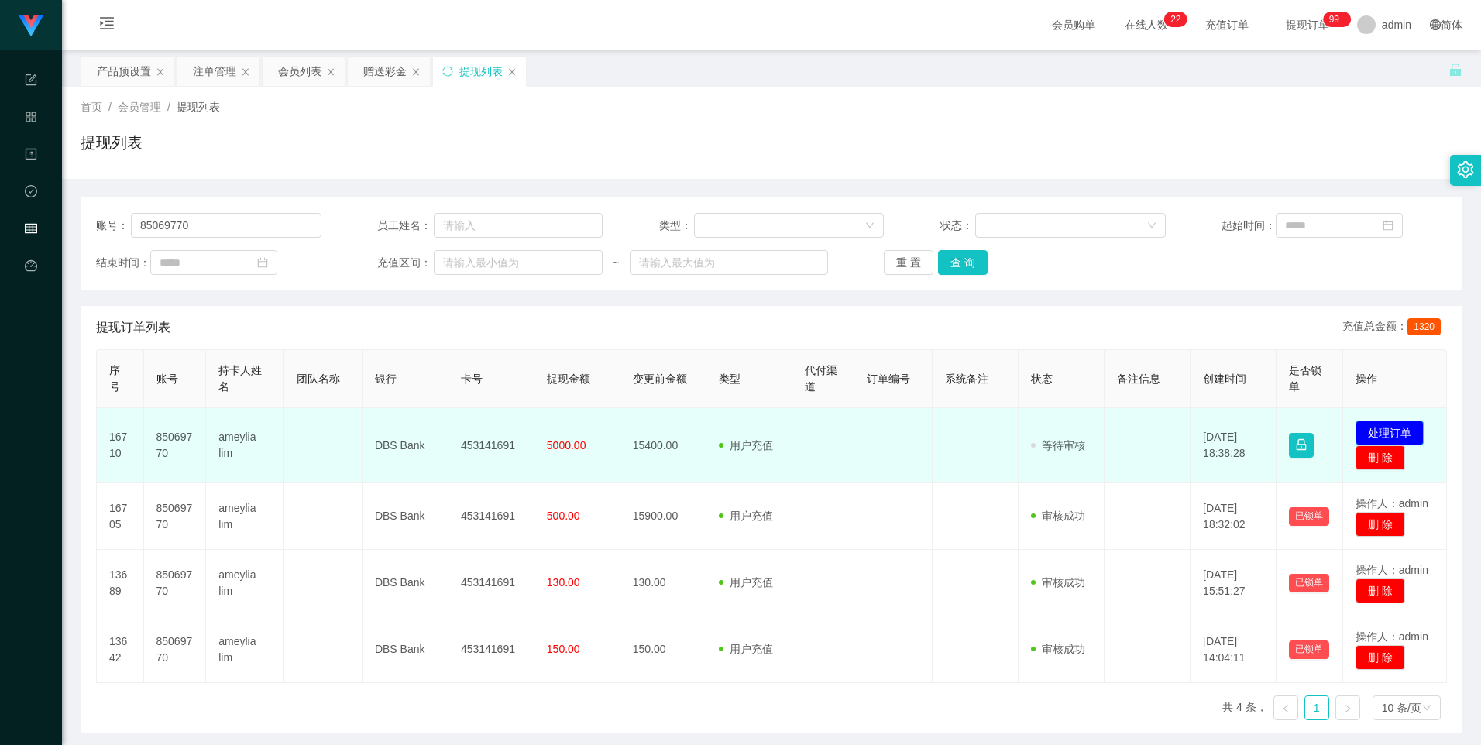
click at [1364, 425] on button "处理订单" at bounding box center [1390, 433] width 68 height 25
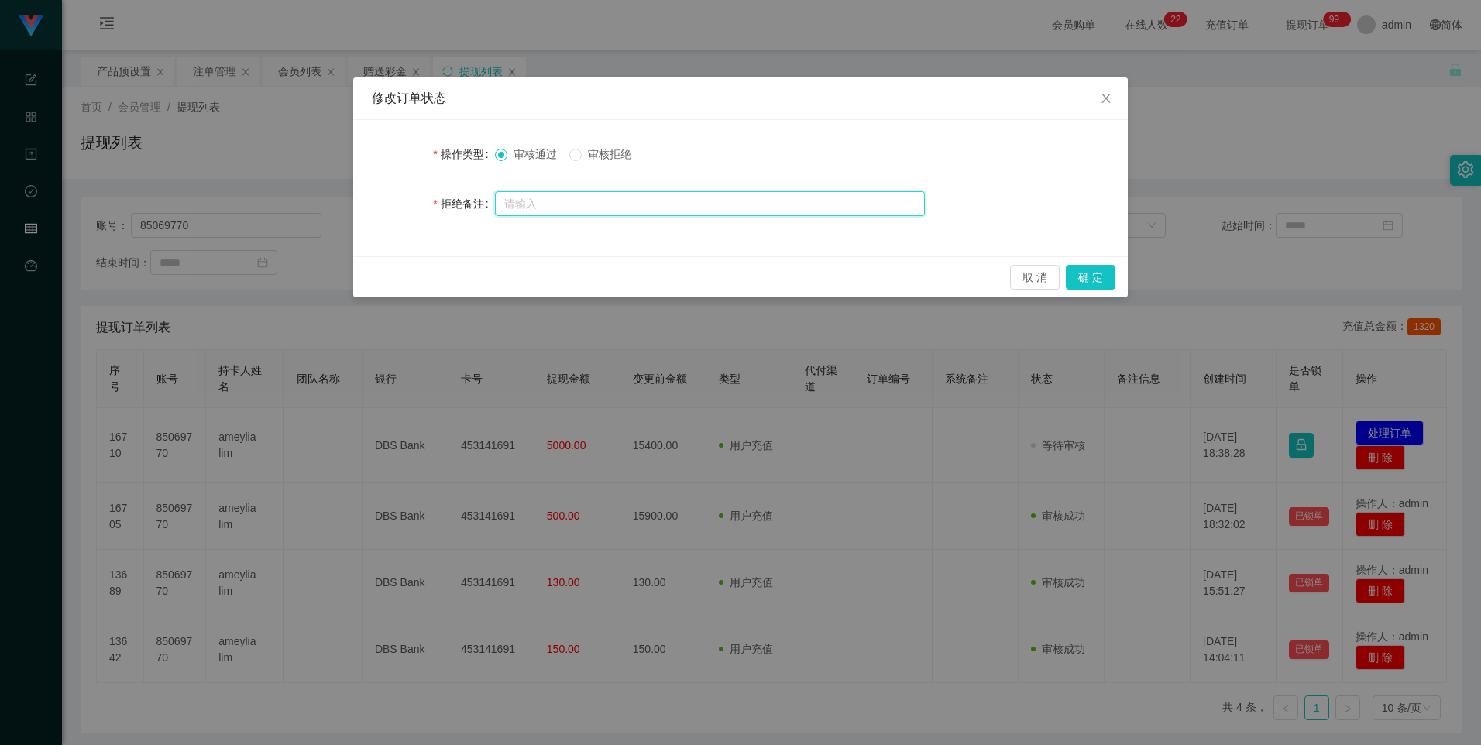
click at [634, 205] on input "text" at bounding box center [710, 203] width 430 height 25
click at [918, 200] on input "系统提示：由于您未按照商家系统进行分笔提现，现在将您的提现退回，请联系相关负责人完成解冻后重新发起提现即可" at bounding box center [710, 204] width 430 height 25
click at [893, 205] on input "系统提示：由于您未按照商家系统进行分笔提现，现在将您的提现退回，请联系相关负责人完成解冻后重新发起提现即可" at bounding box center [710, 204] width 430 height 25
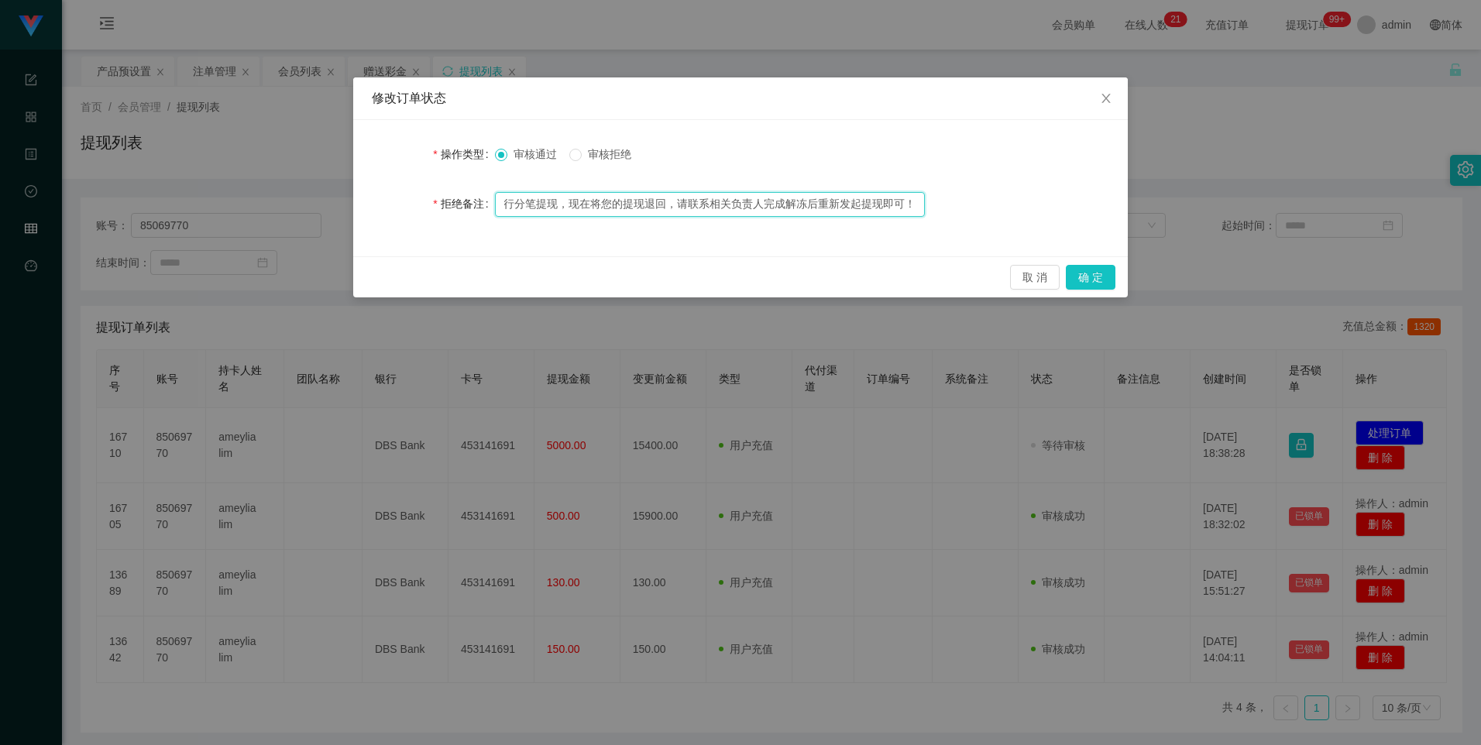
type input "系统提示：由于您未按照商家系统进行分笔提现，现在将您的提现退回，请联系相关负责人完成解冻后重新发起提现即可！"
click at [590, 152] on span "审核拒绝" at bounding box center [610, 154] width 56 height 12
click at [1088, 277] on button "确 定" at bounding box center [1091, 277] width 50 height 25
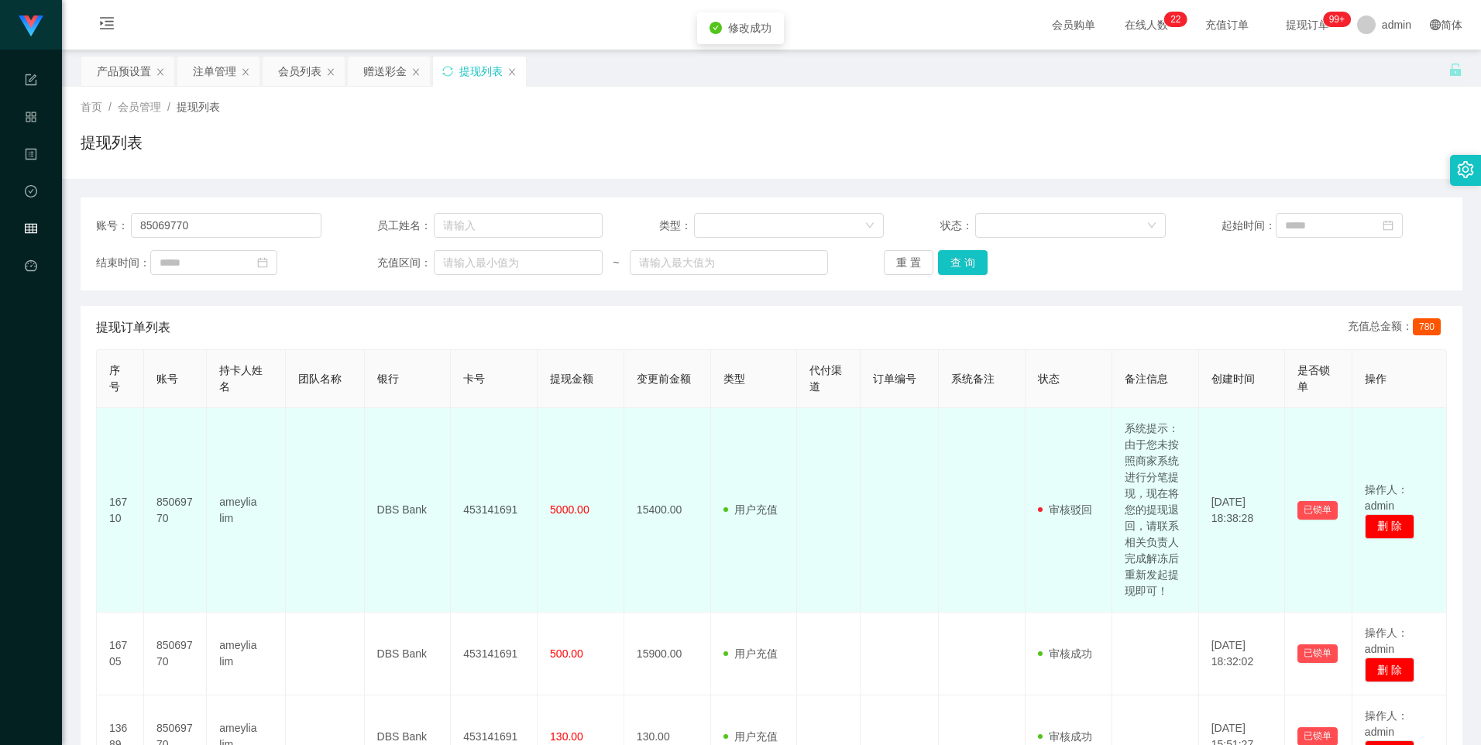
click at [180, 502] on td "85069770" at bounding box center [175, 510] width 63 height 205
copy td "85069770"
